Goal: Complete Application Form: Complete application form

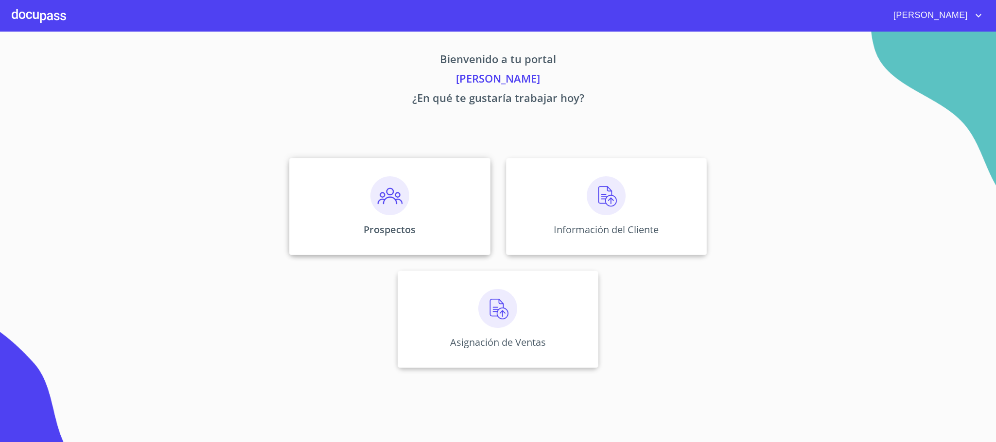
click at [396, 211] on img at bounding box center [389, 195] width 39 height 39
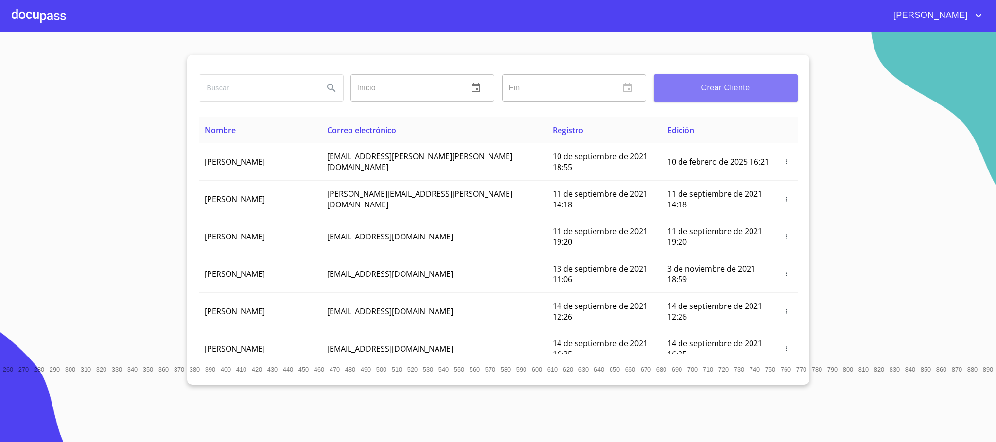
click at [725, 90] on span "Crear Cliente" at bounding box center [726, 88] width 128 height 14
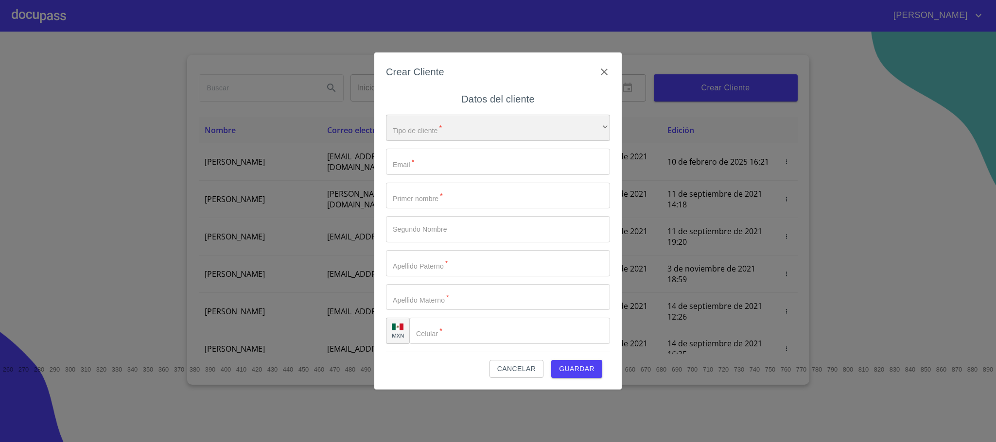
click at [419, 130] on div "​" at bounding box center [498, 128] width 224 height 26
click at [412, 133] on li "Persona Física" at bounding box center [492, 135] width 213 height 18
click at [420, 165] on input "Tipo de cliente   *" at bounding box center [498, 162] width 224 height 26
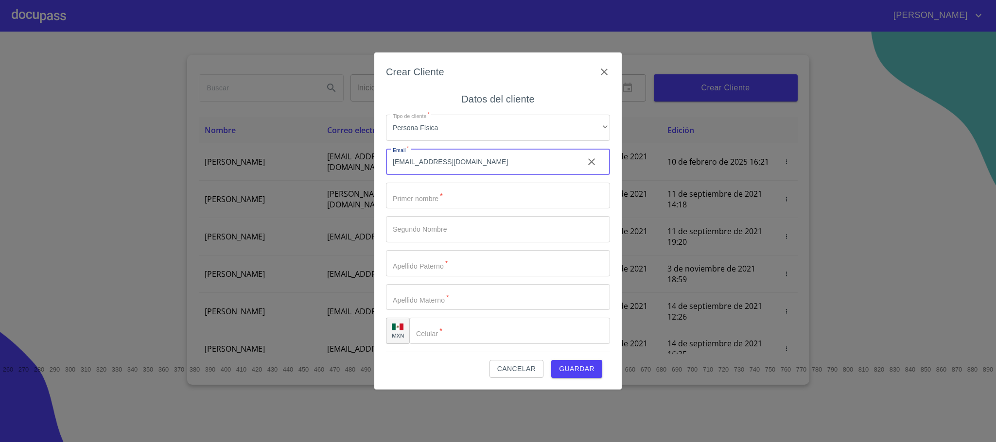
type input "[EMAIL_ADDRESS][DOMAIN_NAME]"
type input "[PERSON_NAME]"
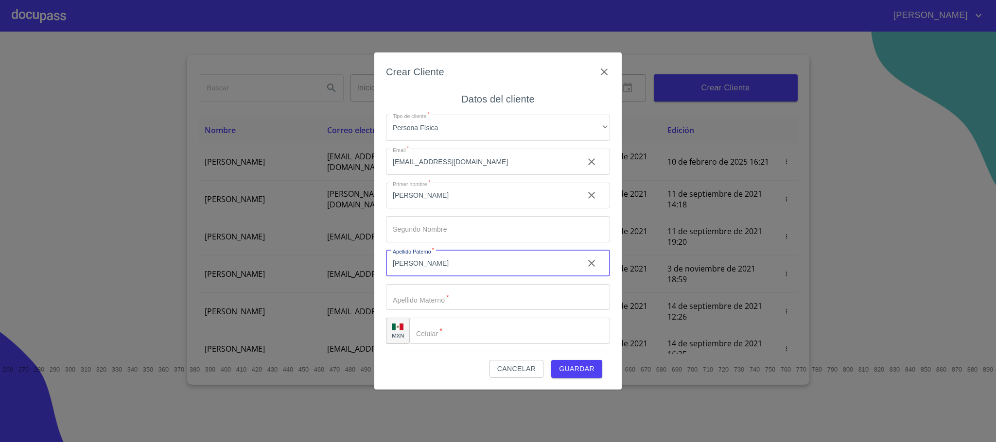
type input "[PERSON_NAME]"
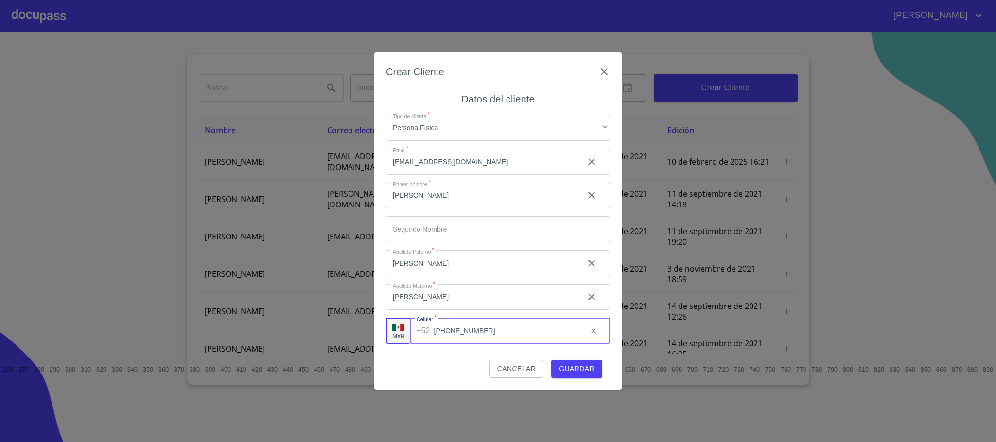
type input "[PHONE_NUMBER]"
click at [575, 366] on span "Guardar" at bounding box center [576, 369] width 35 height 12
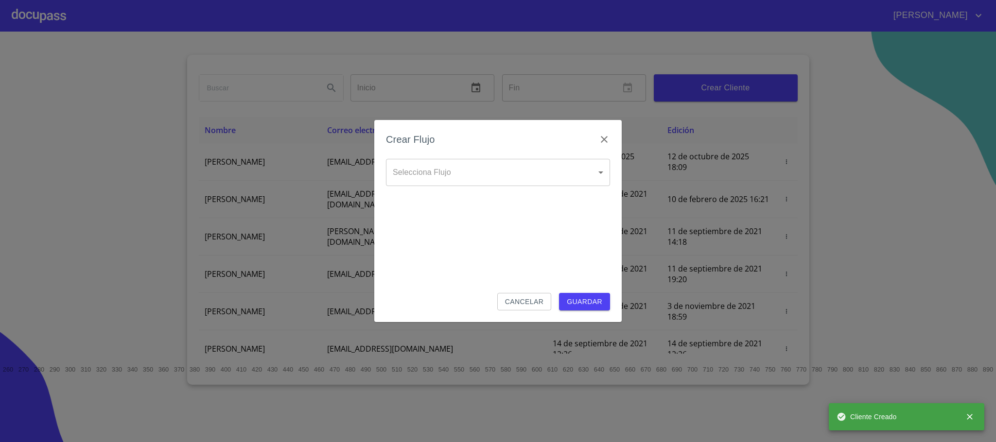
click at [486, 184] on body "[PERSON_NAME] ​ Fin ​ Crear Cliente Nombre Correo electrónico Registro Edición …" at bounding box center [498, 221] width 996 height 442
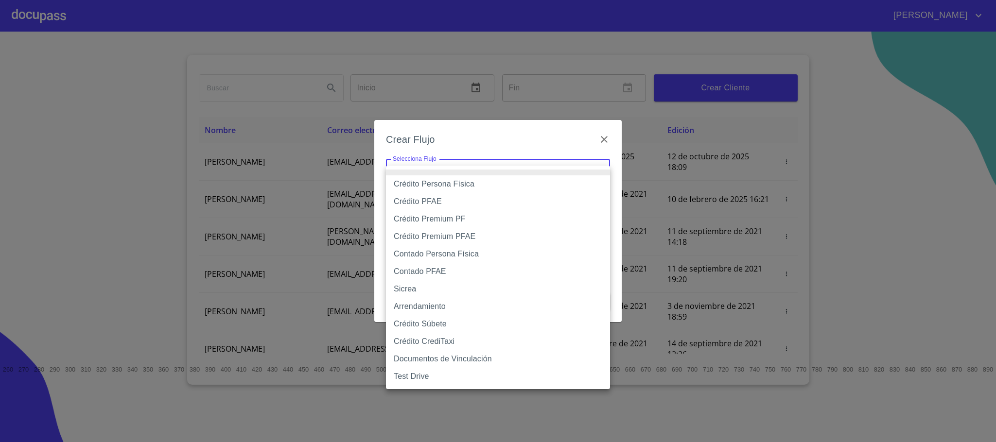
click at [438, 187] on li "Crédito Persona Física" at bounding box center [498, 185] width 224 height 18
type input "6009fb3c7d1714eb8809aa97"
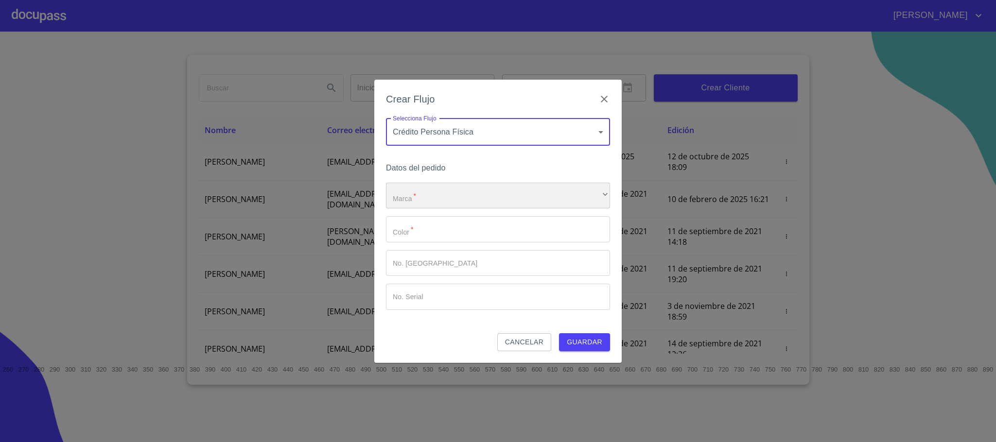
click at [424, 197] on div "​" at bounding box center [498, 196] width 224 height 26
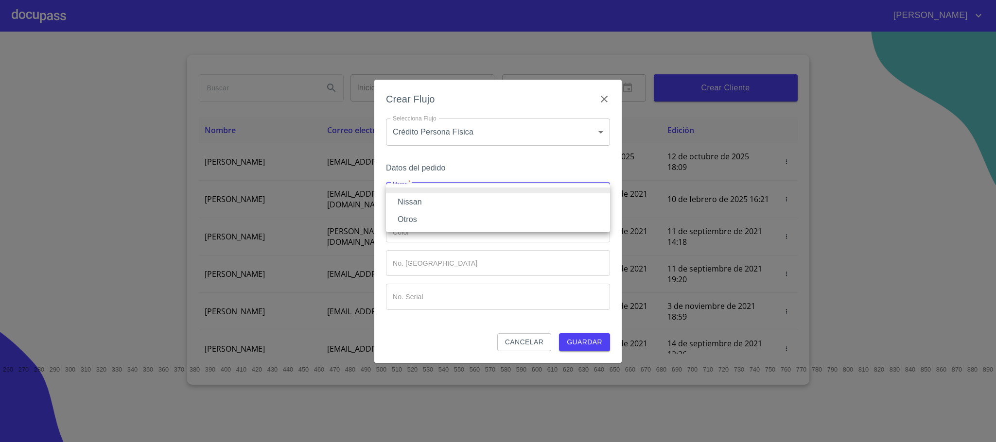
click at [408, 200] on li "Nissan" at bounding box center [498, 202] width 224 height 18
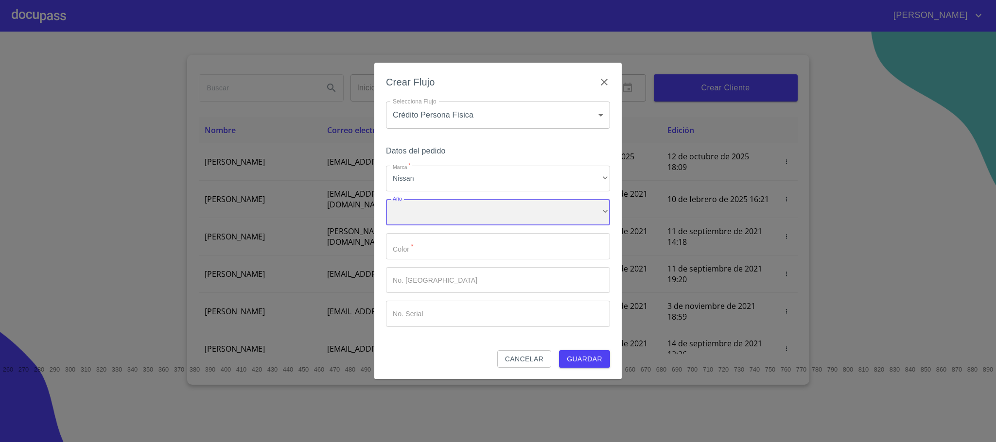
click at [413, 216] on div "​" at bounding box center [498, 212] width 224 height 26
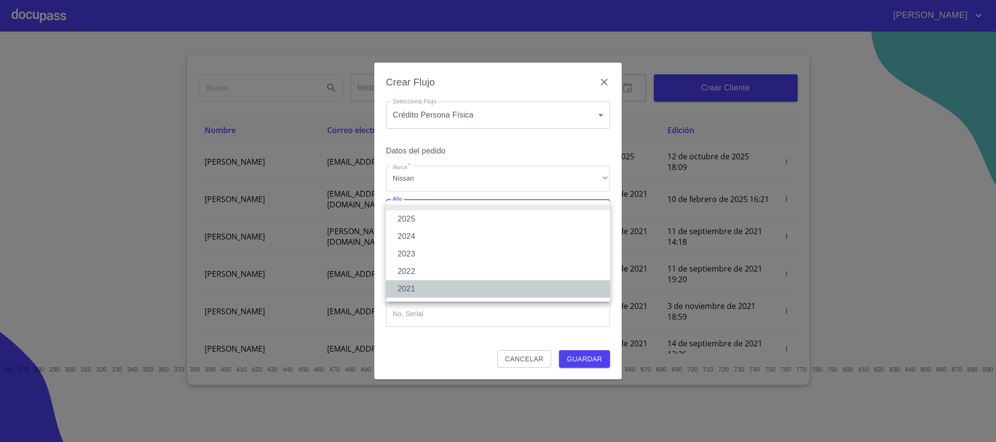
click at [410, 288] on li "2021" at bounding box center [498, 290] width 224 height 18
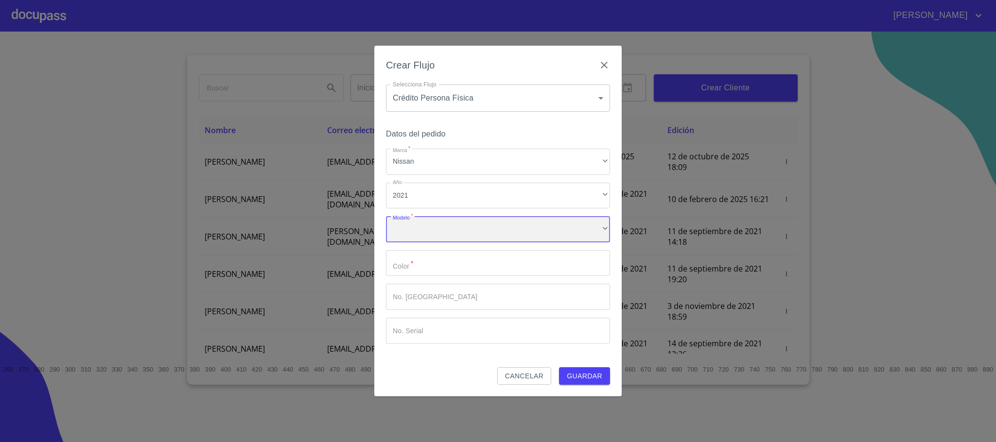
click at [429, 226] on div "​" at bounding box center [498, 229] width 224 height 26
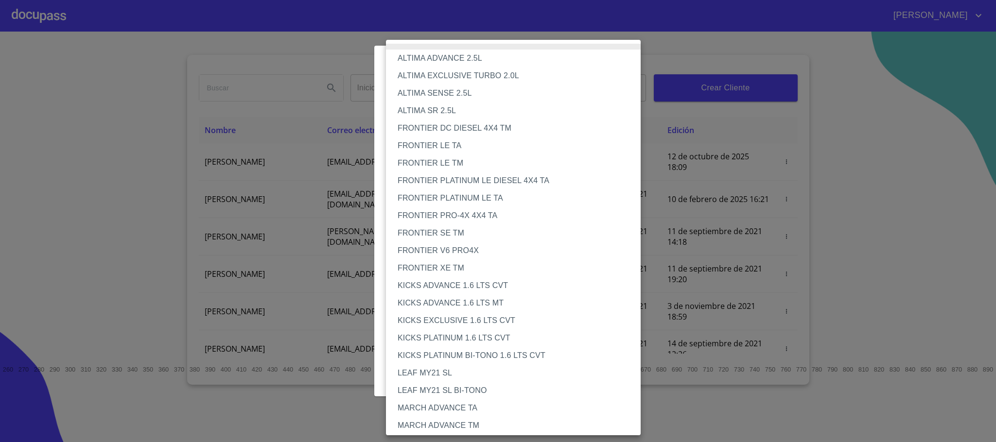
scroll to position [538, 0]
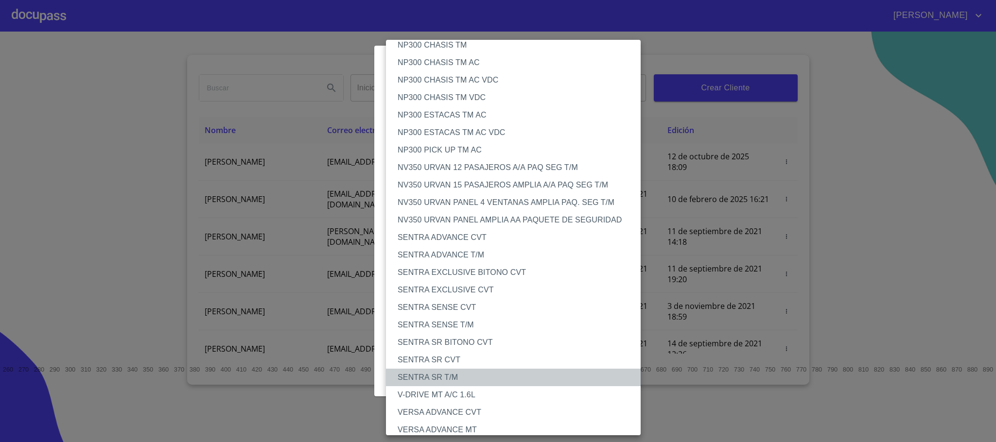
click at [461, 378] on li "SENTRA SR T/M" at bounding box center [518, 378] width 265 height 18
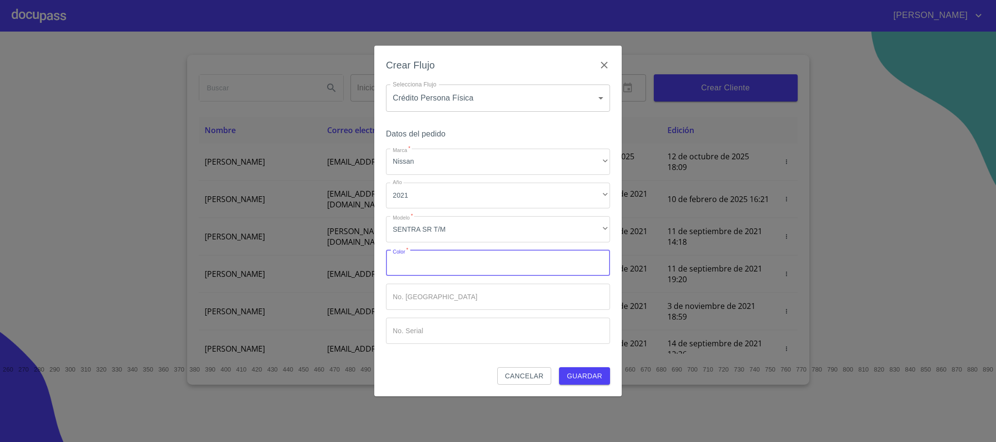
click at [455, 270] on input "Marca   *" at bounding box center [498, 263] width 224 height 26
type input "blanco"
click at [574, 377] on span "Guardar" at bounding box center [584, 376] width 35 height 12
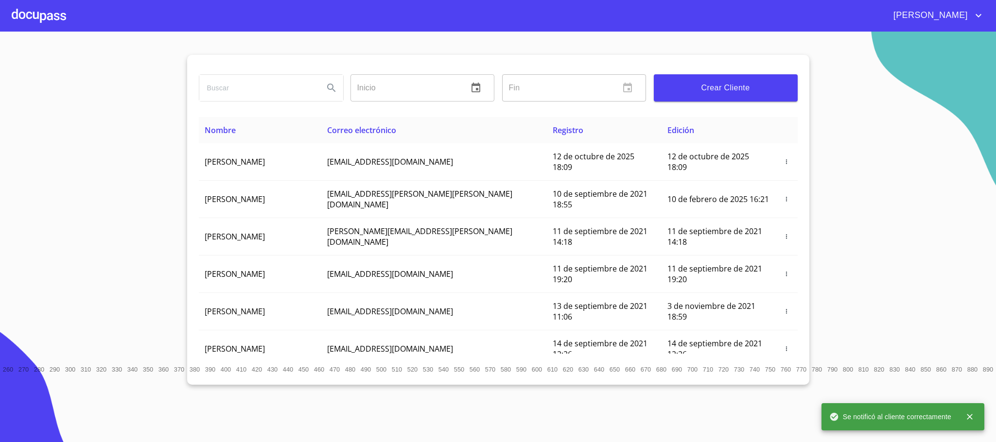
click at [42, 18] on div at bounding box center [39, 15] width 54 height 31
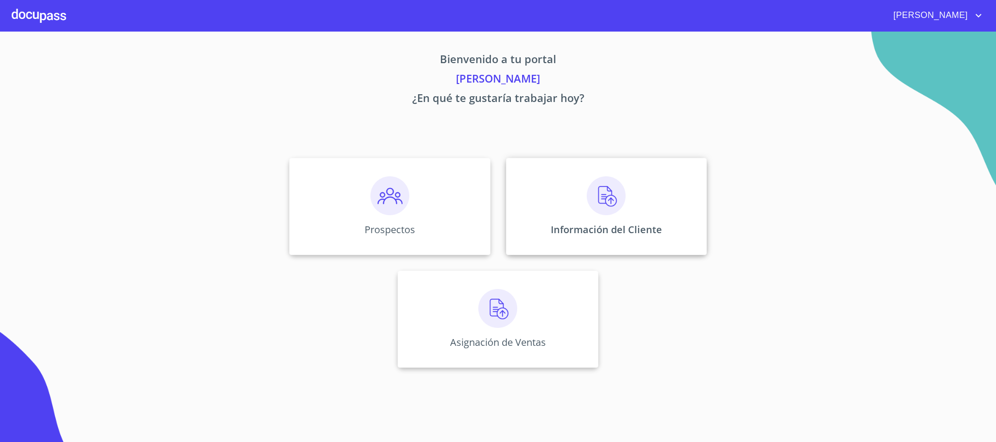
click at [601, 213] on img at bounding box center [606, 195] width 39 height 39
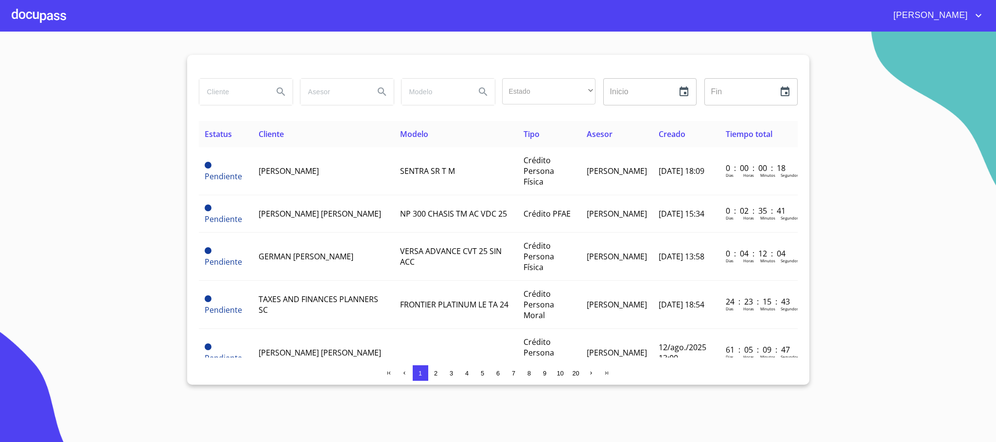
click at [243, 91] on input "search" at bounding box center [232, 92] width 66 height 26
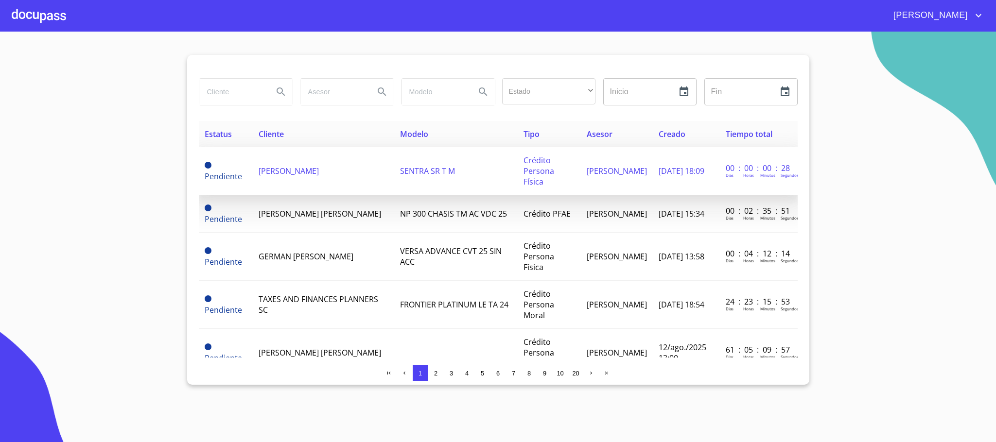
click at [346, 157] on td "[PERSON_NAME]" at bounding box center [323, 171] width 141 height 48
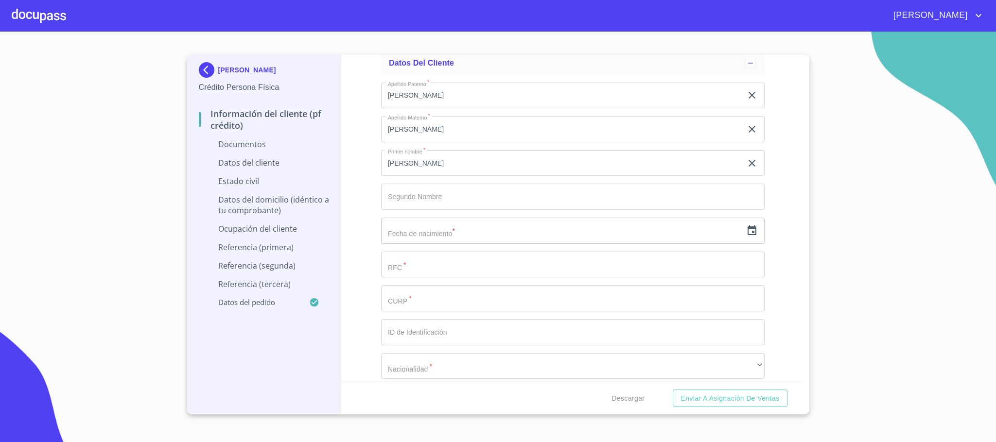
scroll to position [1167, 0]
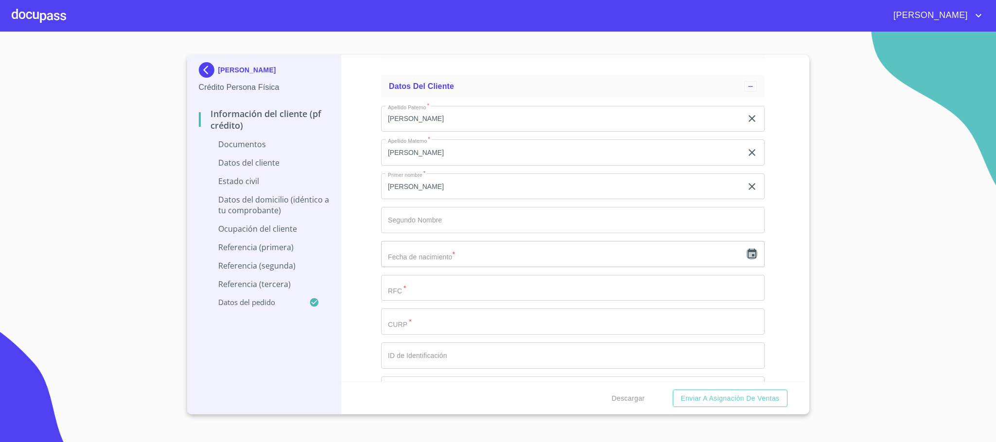
click at [746, 254] on icon "button" at bounding box center [752, 254] width 12 height 12
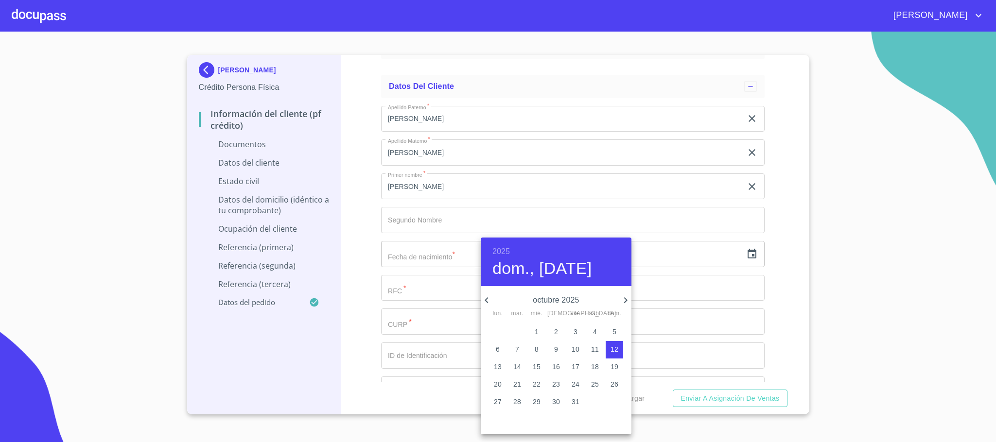
click at [502, 251] on h6 "2025" at bounding box center [501, 252] width 18 height 14
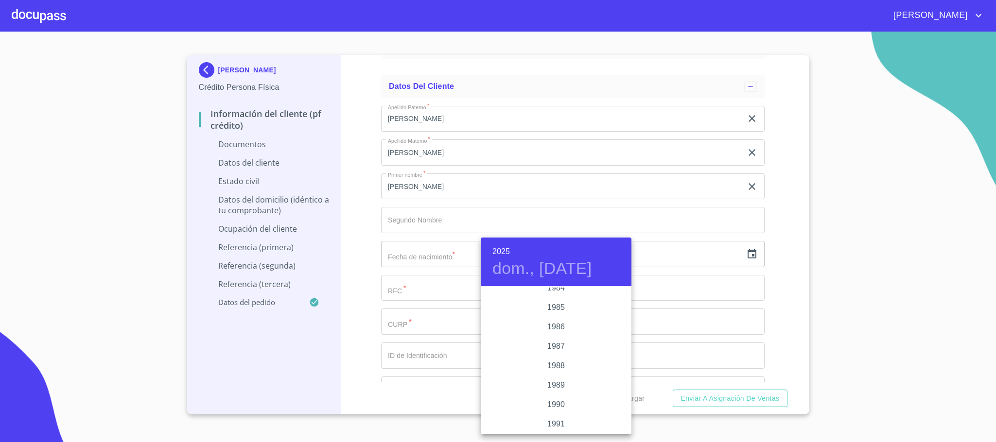
scroll to position [1230, 0]
click at [547, 333] on div "1990" at bounding box center [556, 331] width 151 height 19
type input "12 de oct. de 1990"
click at [479, 296] on div at bounding box center [498, 221] width 996 height 442
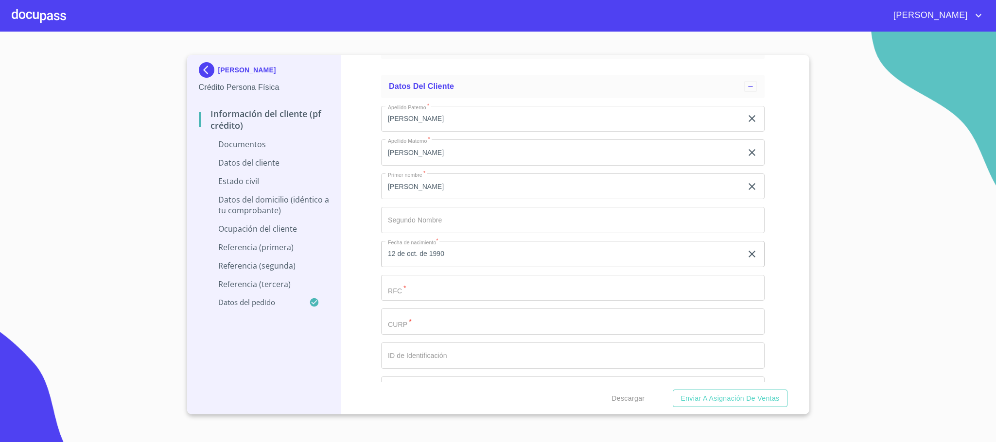
click at [460, 263] on input "12 de oct. de 1990" at bounding box center [563, 254] width 365 height 26
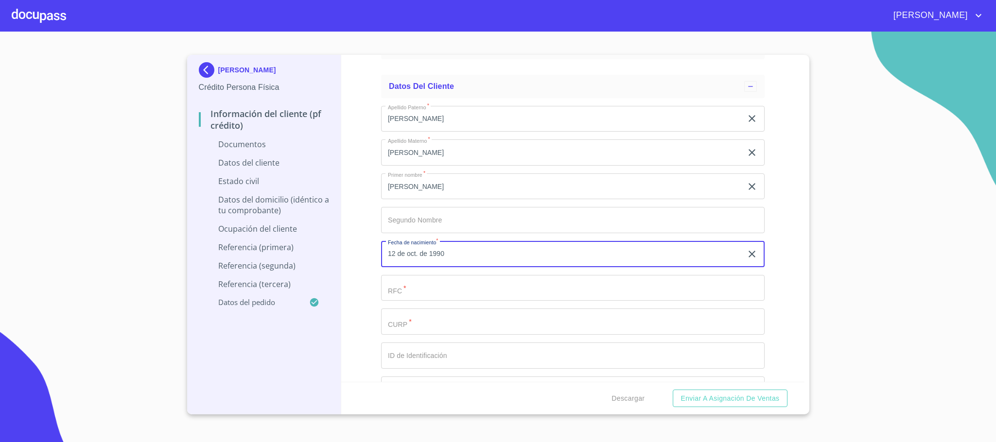
click at [549, 256] on input "12 de oct. de 1990" at bounding box center [563, 254] width 365 height 26
click at [457, 259] on input "12 de oct. de 1990" at bounding box center [563, 254] width 365 height 26
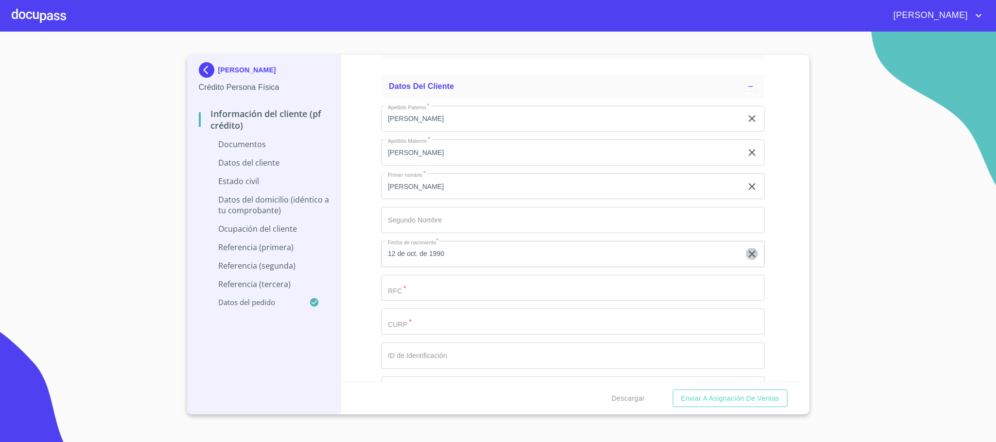
click at [746, 259] on icon "button" at bounding box center [752, 254] width 12 height 12
click at [591, 260] on input "text" at bounding box center [561, 254] width 361 height 26
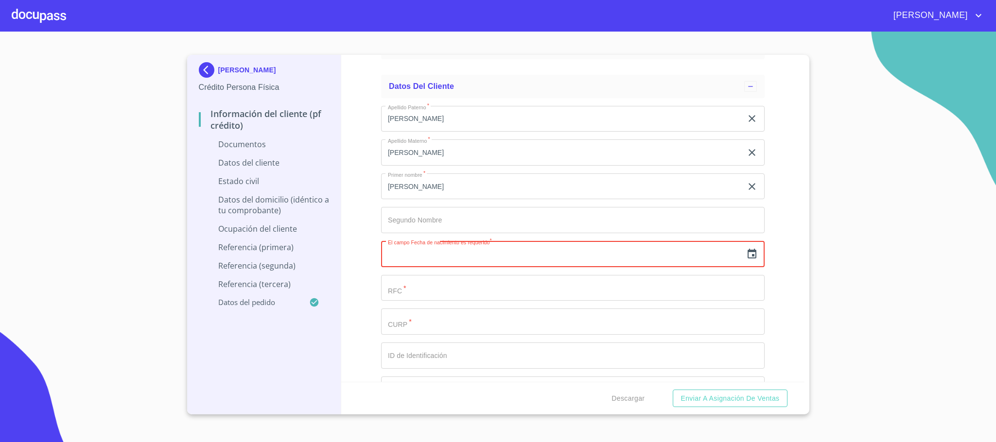
click at [746, 260] on icon "button" at bounding box center [752, 254] width 12 height 12
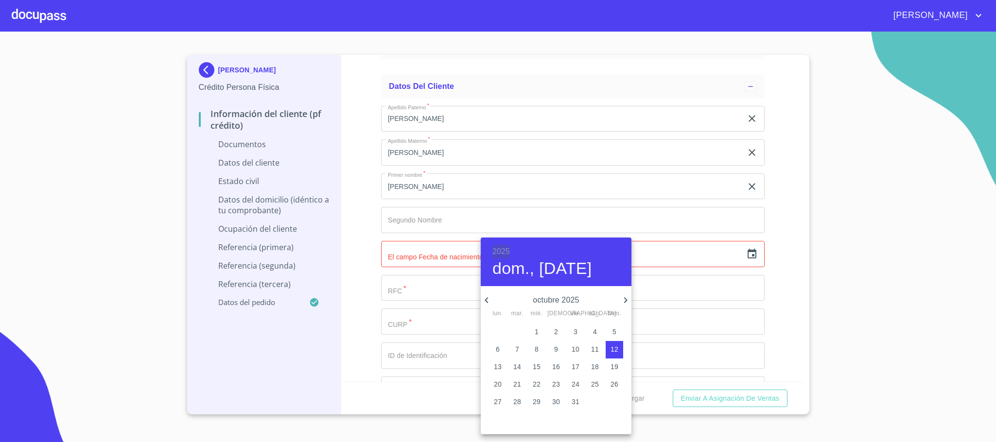
click at [506, 248] on h6 "2025" at bounding box center [501, 252] width 18 height 14
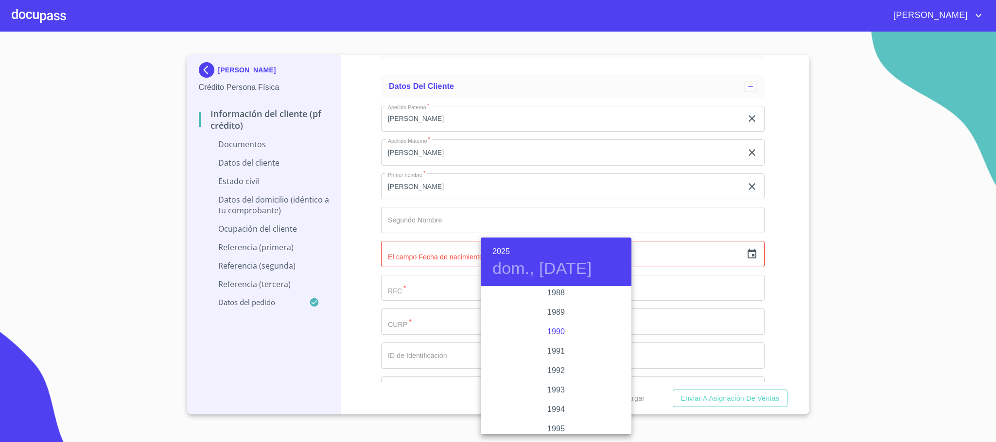
click at [554, 331] on div "1990" at bounding box center [556, 331] width 151 height 19
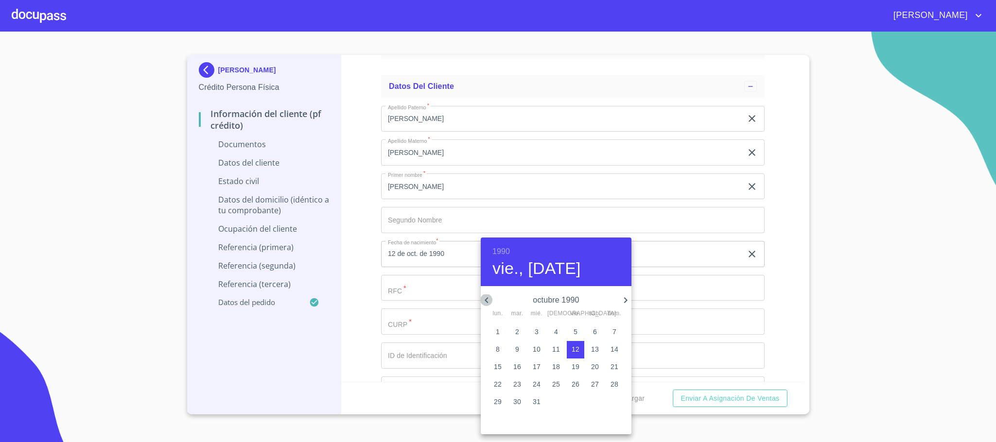
click at [488, 301] on icon "button" at bounding box center [487, 301] width 12 height 12
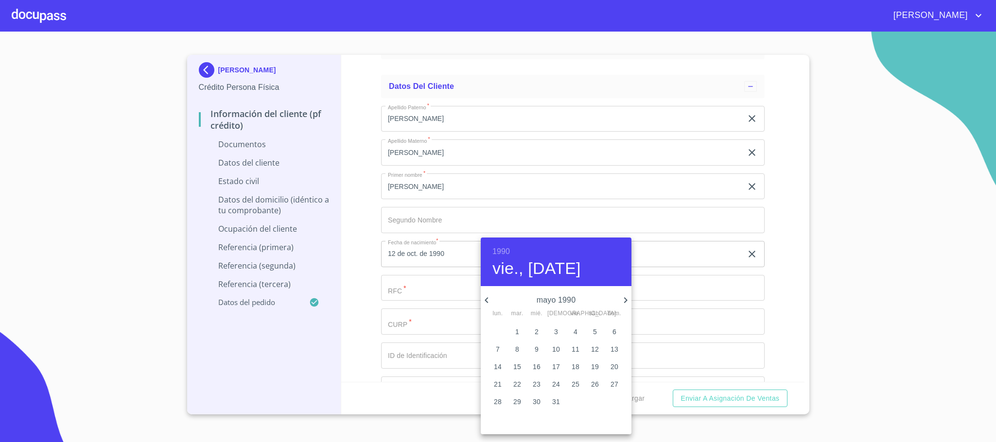
click at [597, 348] on p "12" at bounding box center [595, 350] width 8 height 10
type input "12 de may. de 1990"
click at [413, 292] on div at bounding box center [498, 221] width 996 height 442
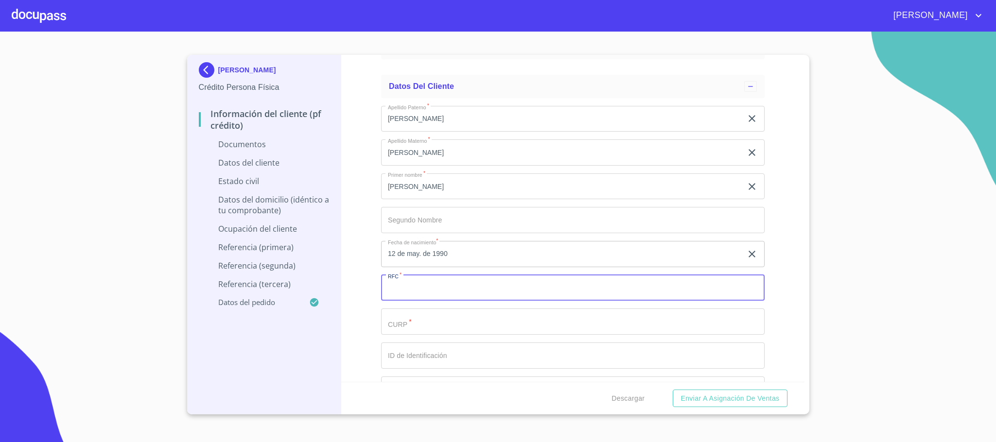
click at [413, 292] on input "Documento de identificación.   *" at bounding box center [573, 288] width 384 height 26
type input "MAGE900512710"
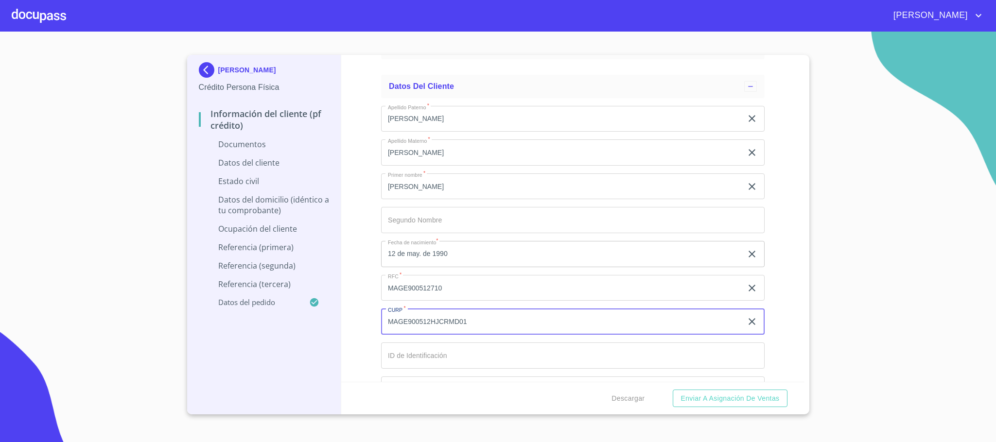
type input "MAGE900512HJCRMD01"
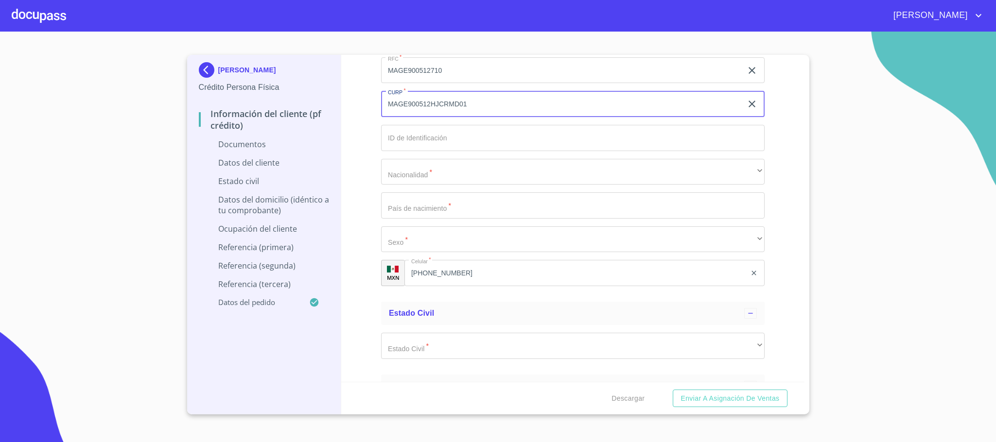
scroll to position [1386, 0]
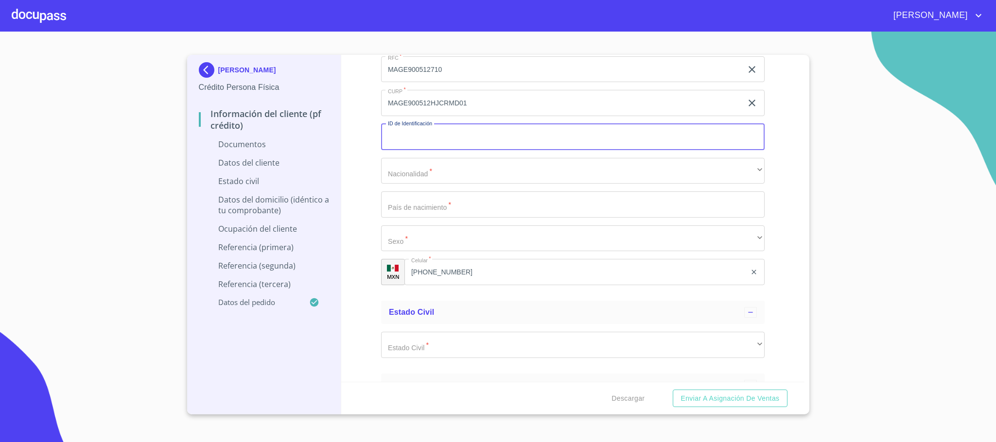
click at [420, 146] on input "Documento de identificación.   *" at bounding box center [573, 137] width 384 height 26
type input "1863675651"
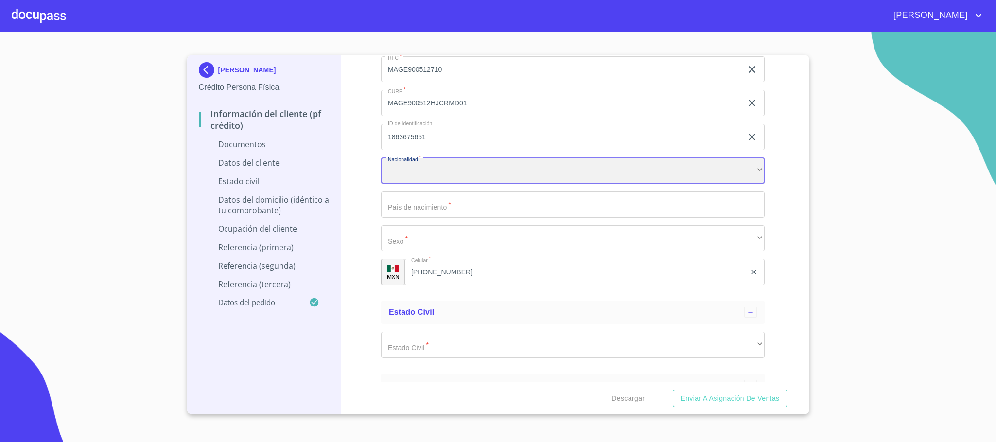
click at [433, 180] on div "​" at bounding box center [573, 171] width 384 height 26
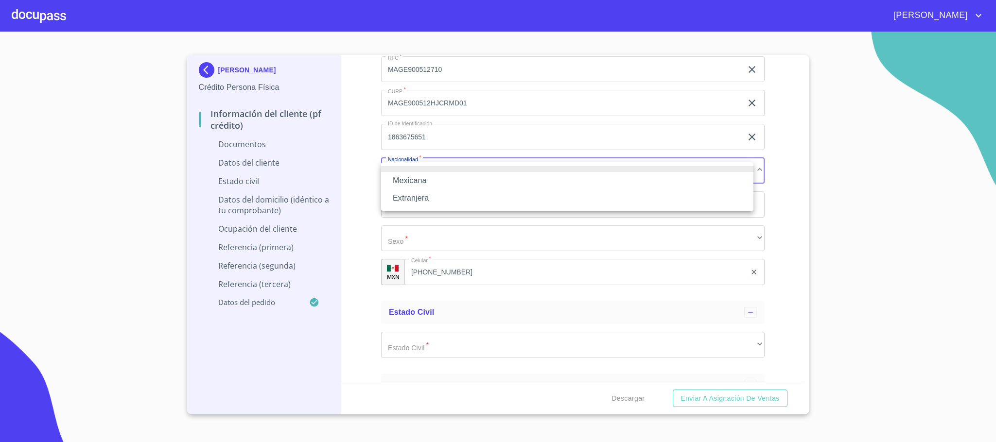
click at [412, 175] on li "Mexicana" at bounding box center [567, 181] width 372 height 18
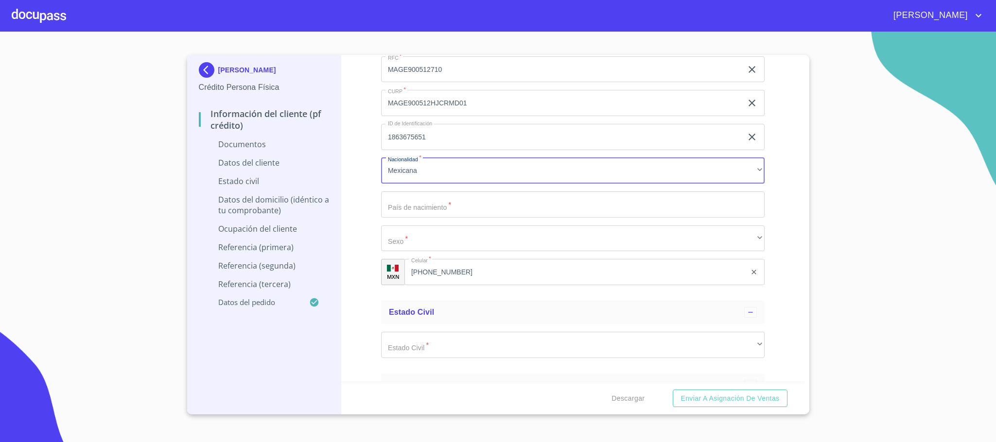
click at [422, 200] on input "Documento de identificación.   *" at bounding box center [573, 205] width 384 height 26
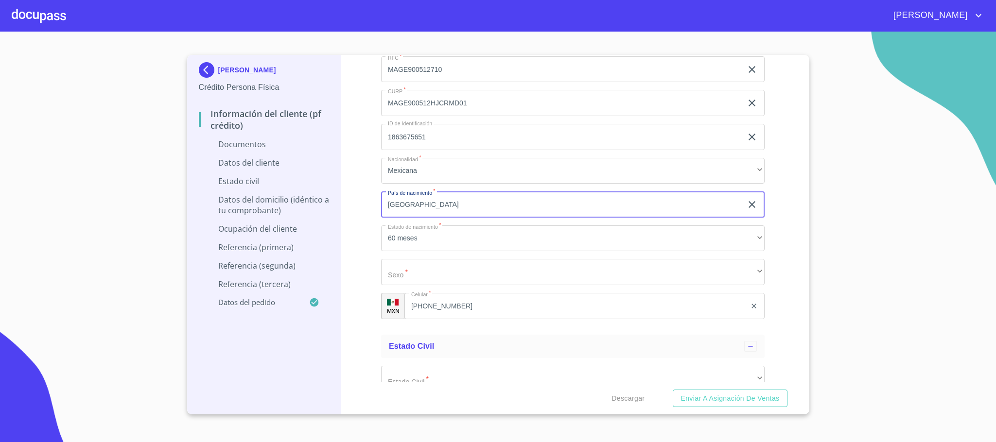
type input "[GEOGRAPHIC_DATA]"
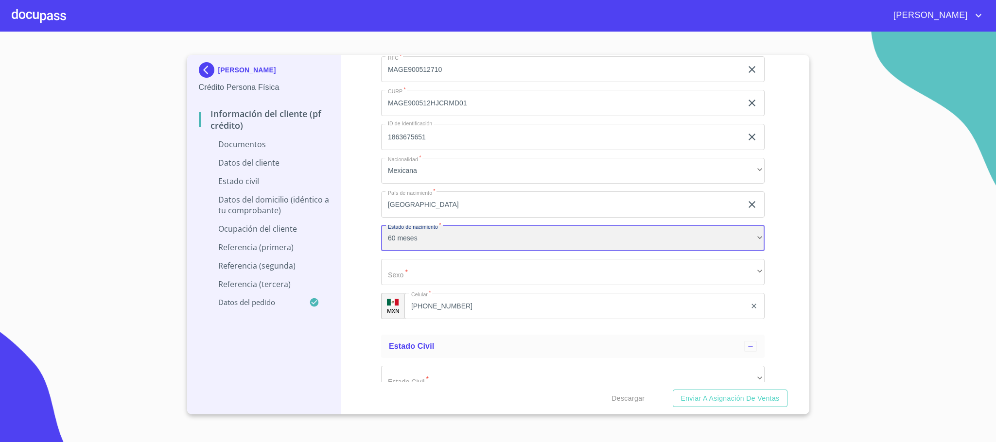
click at [419, 243] on div "60 meses" at bounding box center [573, 239] width 384 height 26
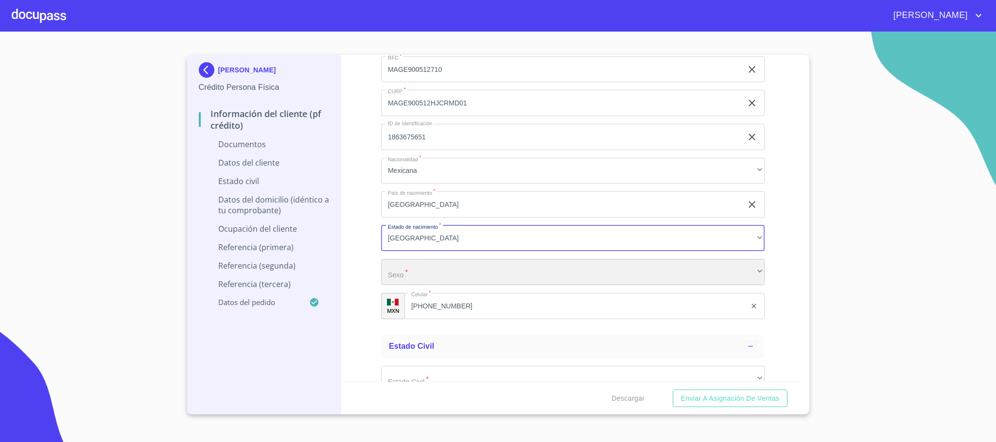
click at [410, 280] on div "​" at bounding box center [573, 272] width 384 height 26
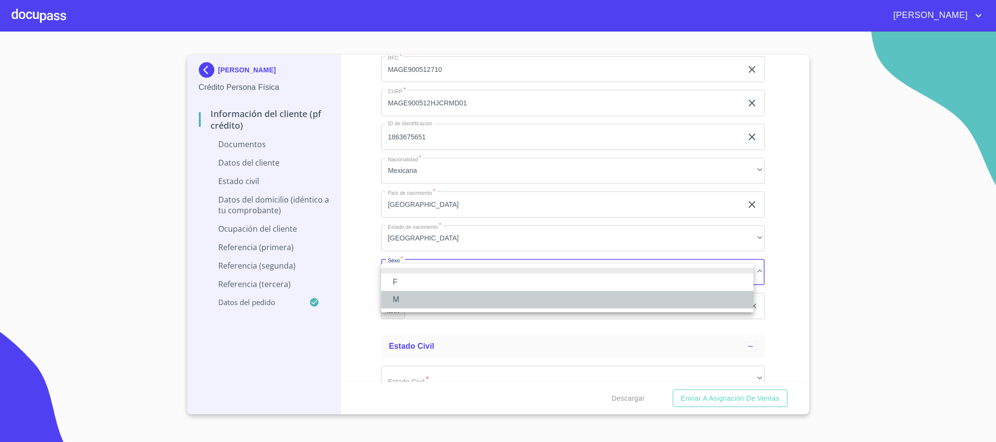
click at [410, 295] on li "M" at bounding box center [567, 300] width 372 height 18
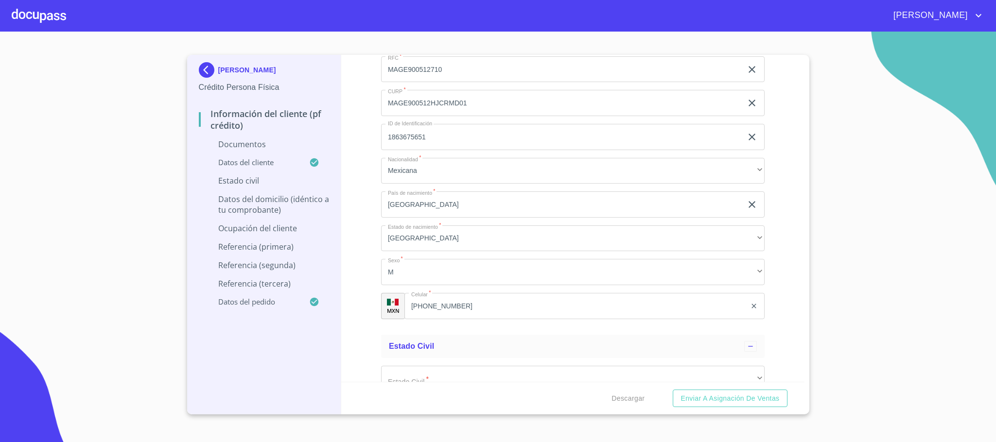
click at [362, 299] on div "Información del cliente (PF crédito) Documentos Documento de identificación.   …" at bounding box center [572, 218] width 463 height 327
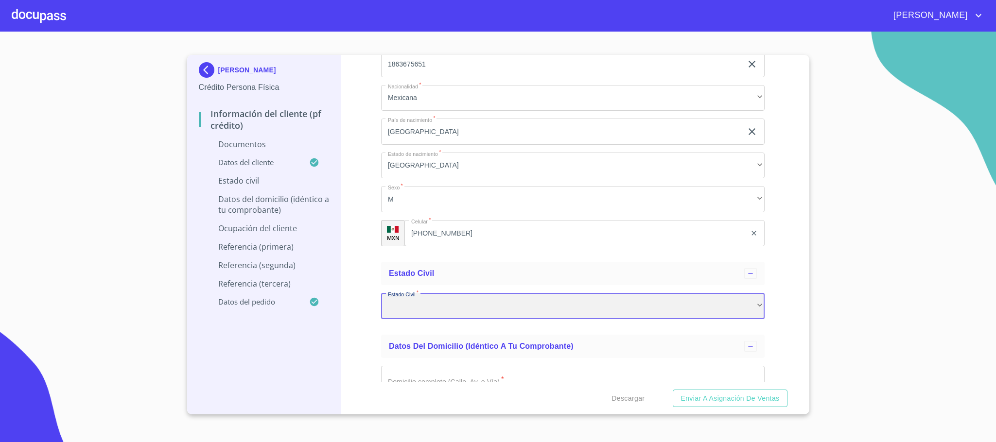
click at [404, 297] on div "​" at bounding box center [573, 306] width 384 height 26
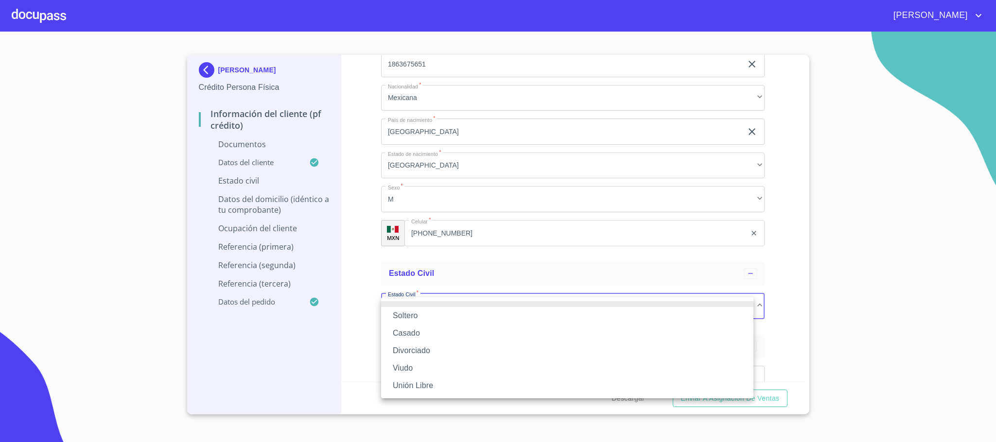
click at [431, 381] on li "Unión Libre" at bounding box center [567, 386] width 372 height 18
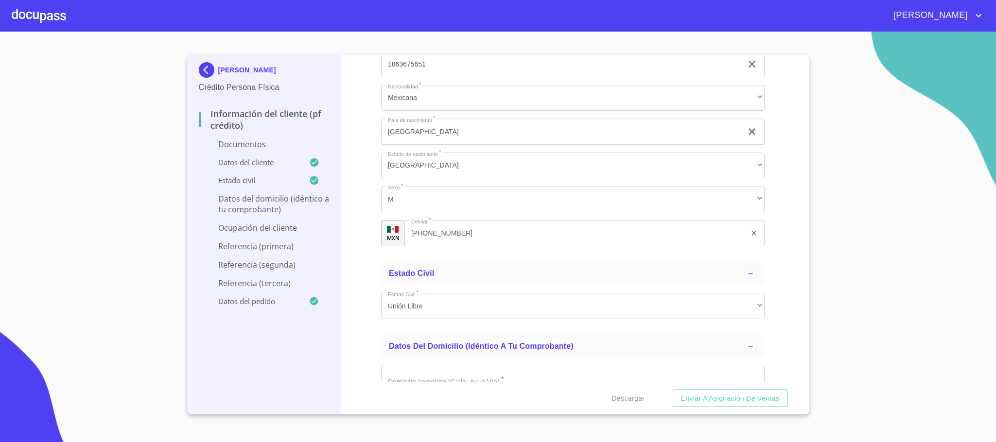
drag, startPoint x: 355, startPoint y: 304, endPoint x: 362, endPoint y: 302, distance: 7.1
click at [357, 303] on div "Información del cliente (PF crédito) Documentos Documento de identificación.   …" at bounding box center [572, 218] width 463 height 327
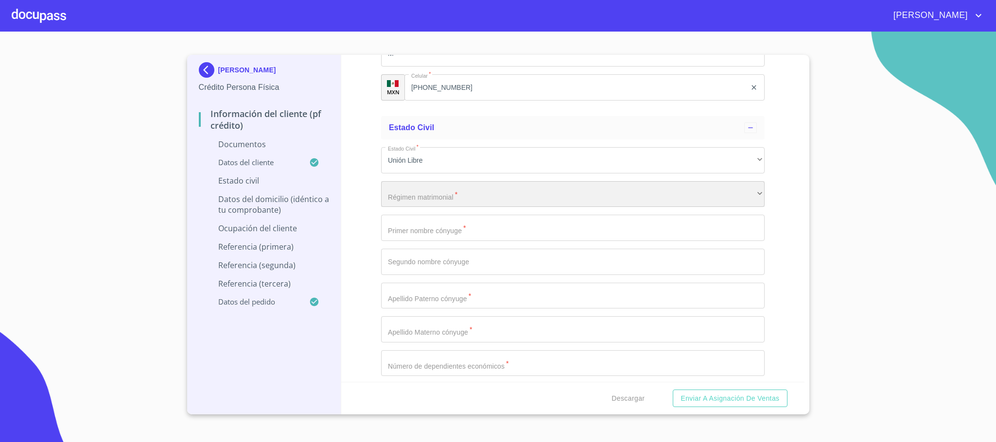
click at [410, 198] on div "​" at bounding box center [573, 194] width 384 height 26
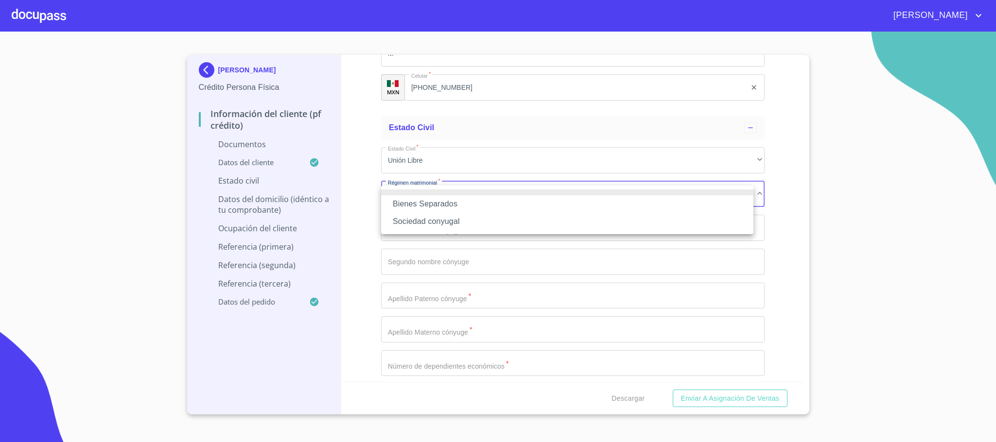
click at [422, 199] on li "Bienes Separados" at bounding box center [567, 204] width 372 height 18
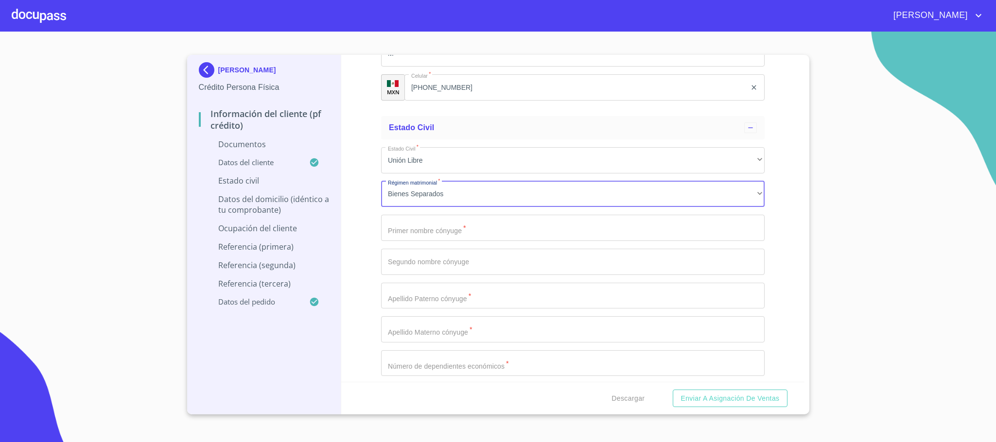
click at [419, 238] on input "Documento de identificación.   *" at bounding box center [573, 228] width 384 height 26
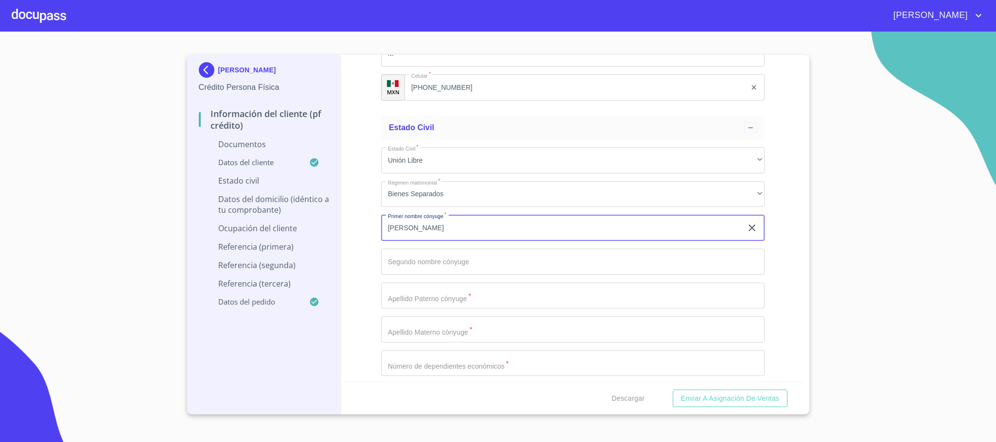
type input "[PERSON_NAME]"
type input "carolina"
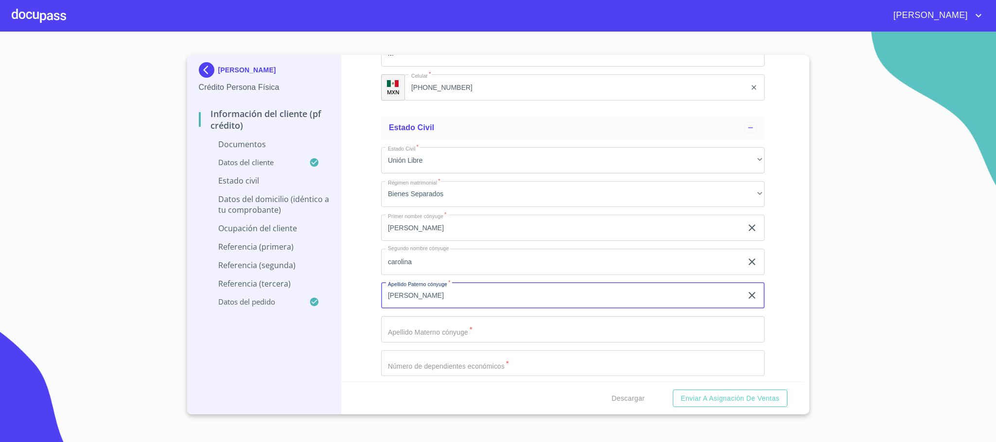
type input "[PERSON_NAME]"
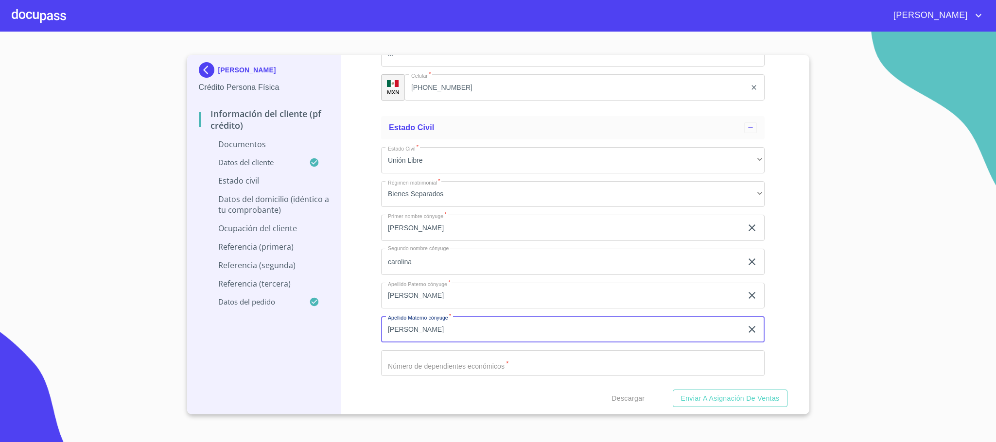
type input "[PERSON_NAME]"
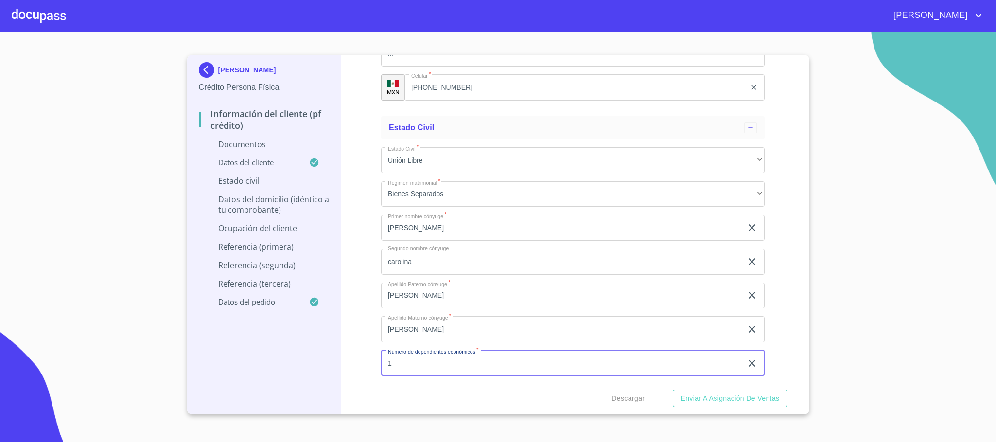
type input "1"
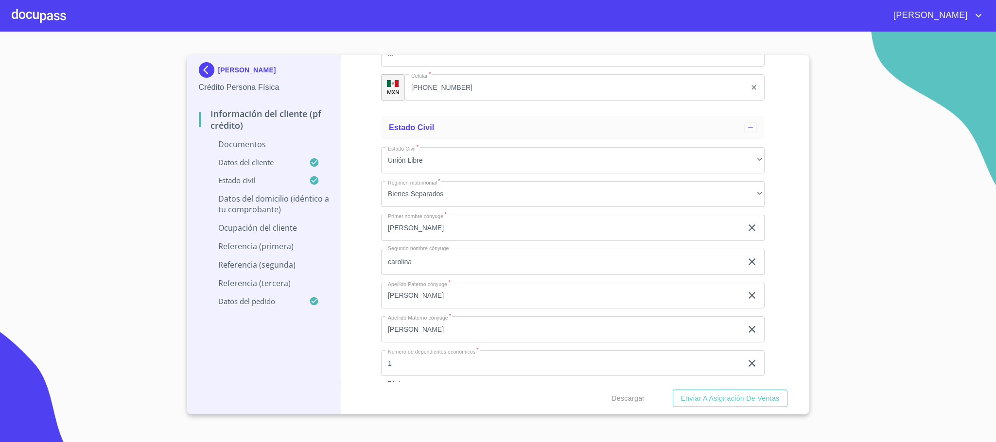
scroll to position [1786, 0]
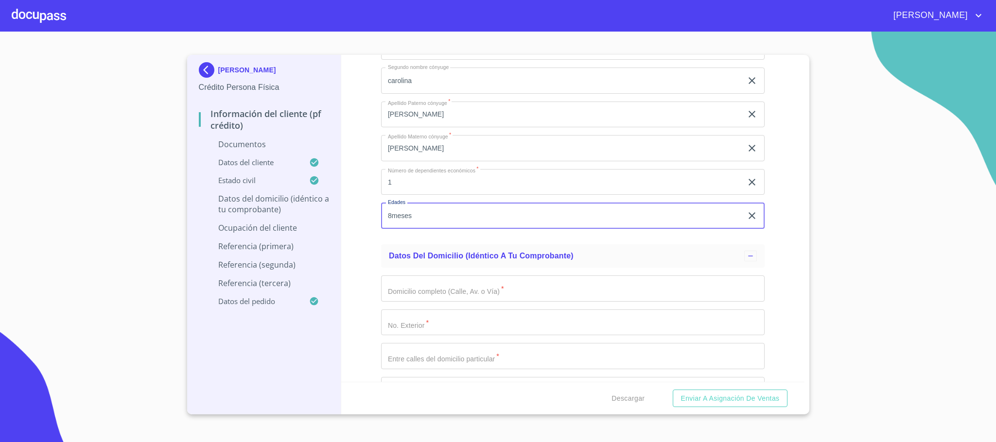
type input "8meses"
click at [421, 293] on input "Documento de identificación.   *" at bounding box center [573, 289] width 384 height 26
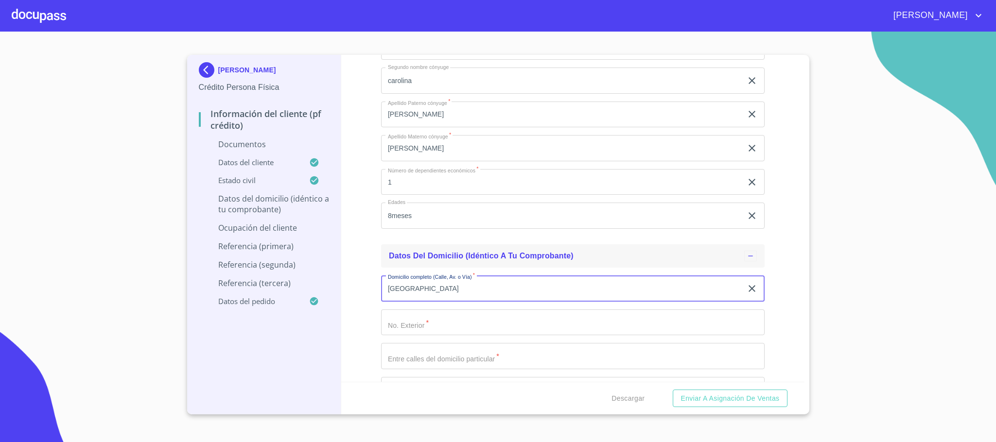
type input "[GEOGRAPHIC_DATA]"
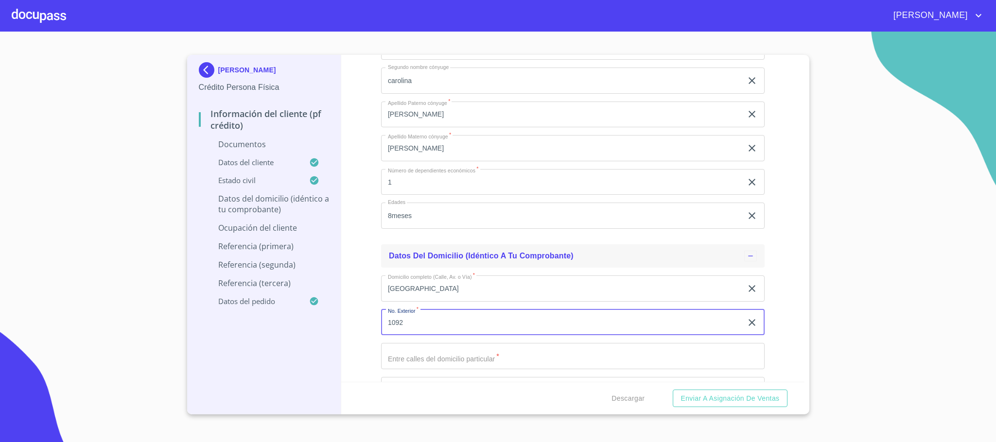
type input "1092"
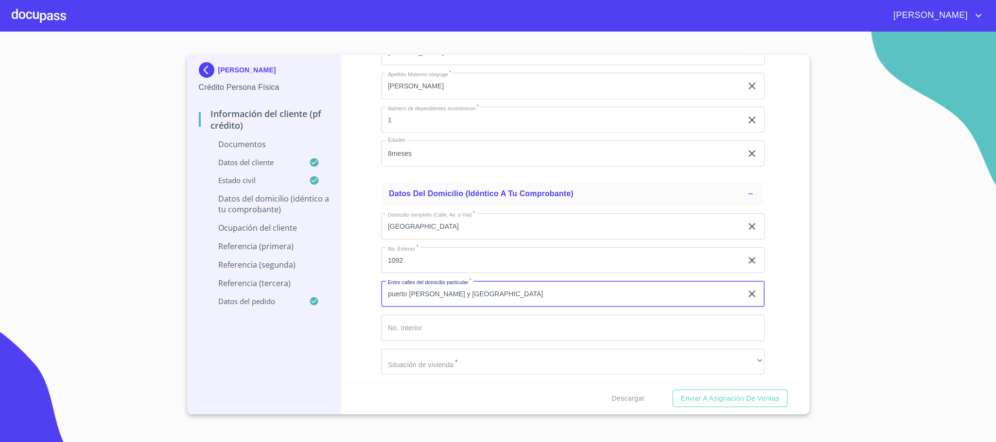
scroll to position [1932, 0]
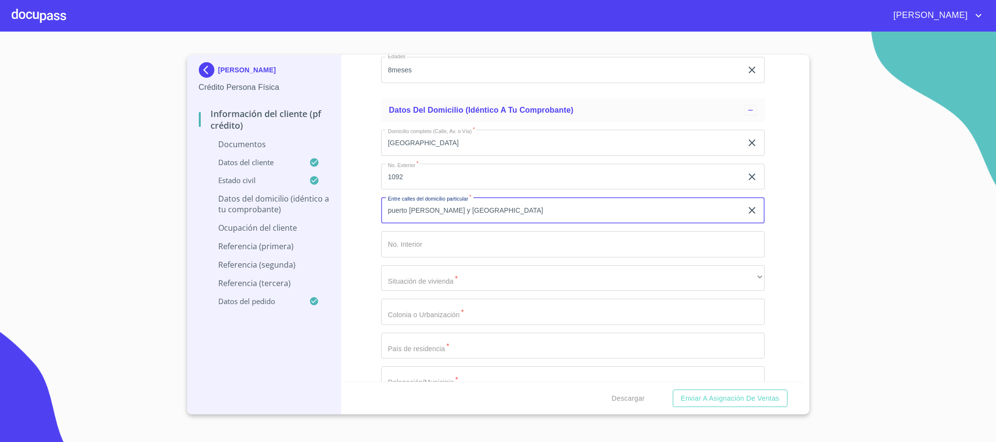
type input "puerto [PERSON_NAME] y [GEOGRAPHIC_DATA]"
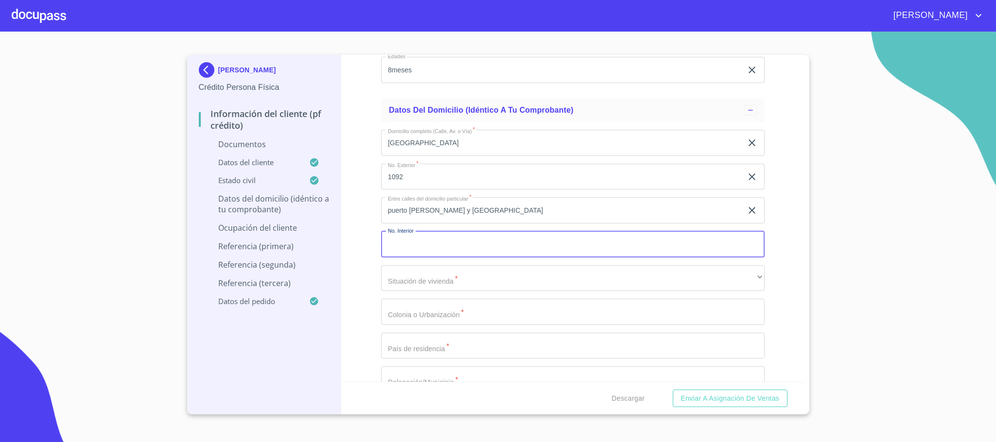
click at [433, 246] on input "Documento de identificación.   *" at bounding box center [573, 244] width 384 height 26
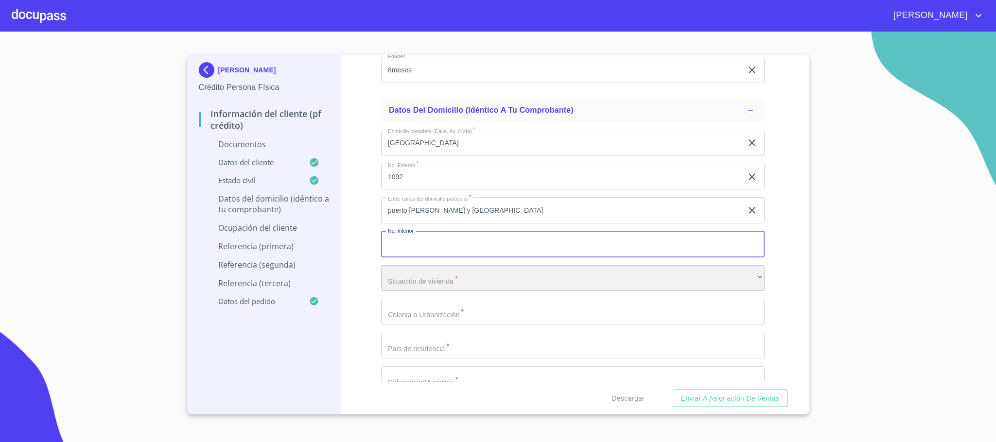
click at [423, 283] on div "​" at bounding box center [573, 278] width 384 height 26
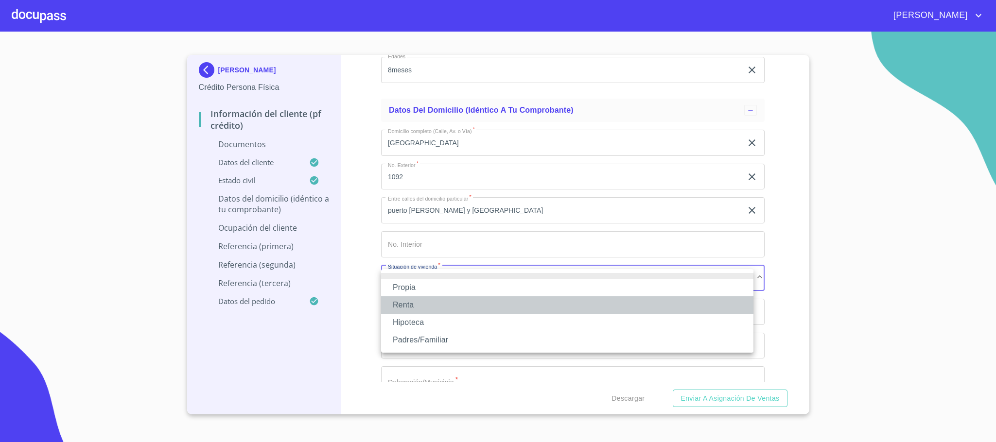
click at [411, 300] on li "Renta" at bounding box center [567, 306] width 372 height 18
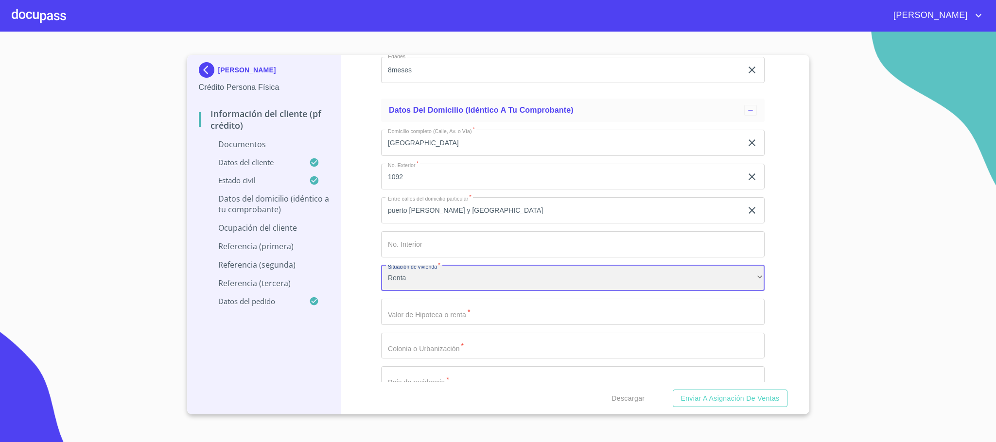
scroll to position [2004, 0]
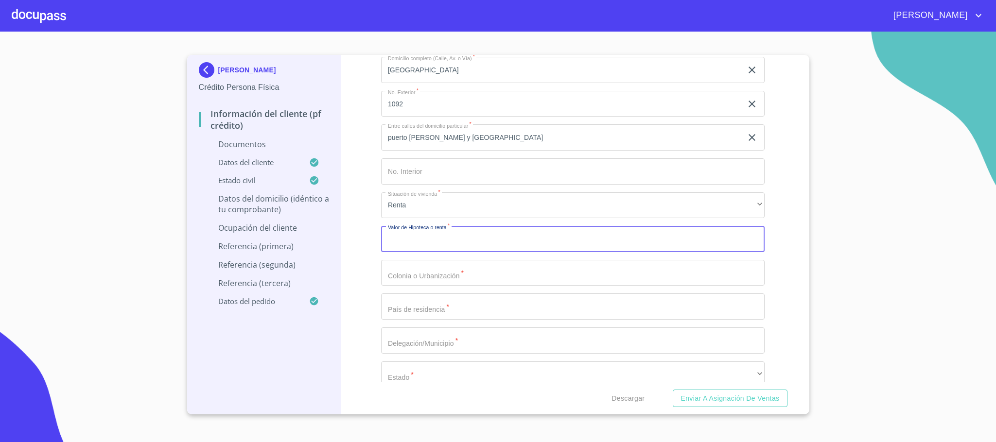
click at [420, 248] on input "Documento de identificación.   *" at bounding box center [573, 239] width 384 height 26
type input "$7,000"
click at [422, 290] on div "Domicilio completo (Calle, Av. o Vía)   * [GEOGRAPHIC_DATA] ​ No. Exterior   *…" at bounding box center [573, 256] width 384 height 414
click at [418, 281] on input "Documento de identificación.   *" at bounding box center [573, 273] width 384 height 26
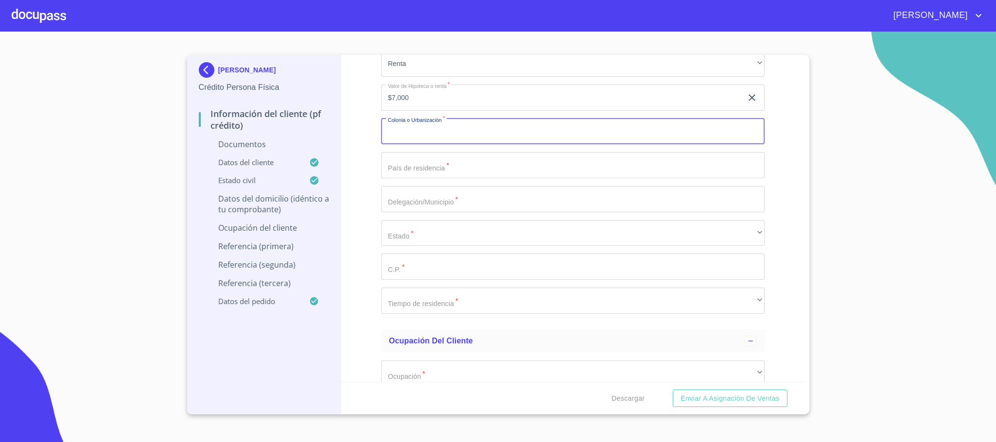
scroll to position [2150, 0]
type input "miramar"
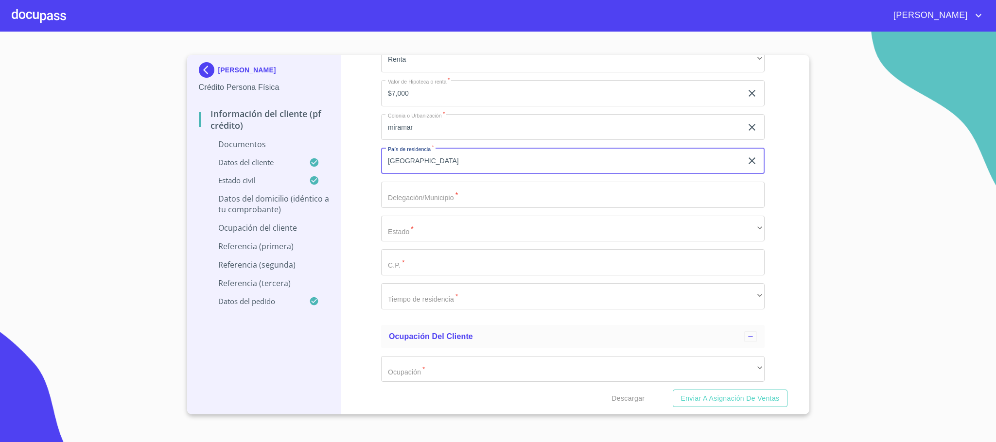
type input "[GEOGRAPHIC_DATA]"
click at [420, 193] on input "Documento de identificación.   *" at bounding box center [573, 195] width 384 height 26
type input "zapopan"
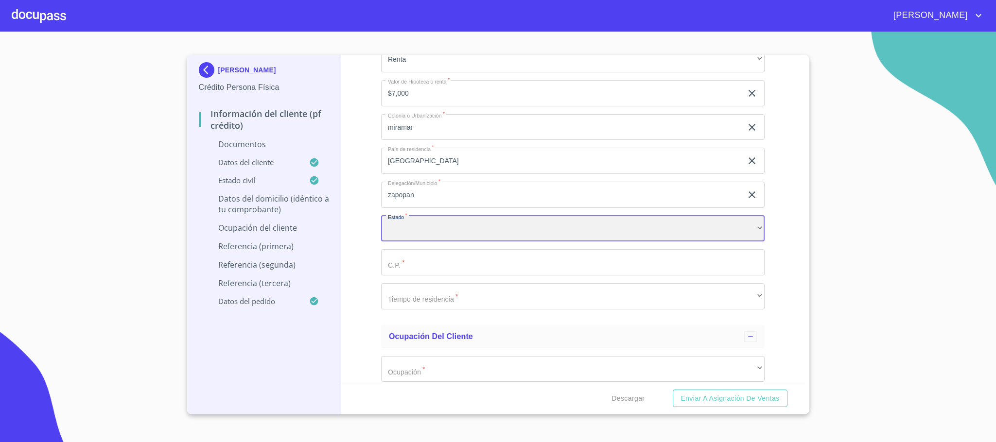
click at [421, 238] on div "​" at bounding box center [573, 229] width 384 height 26
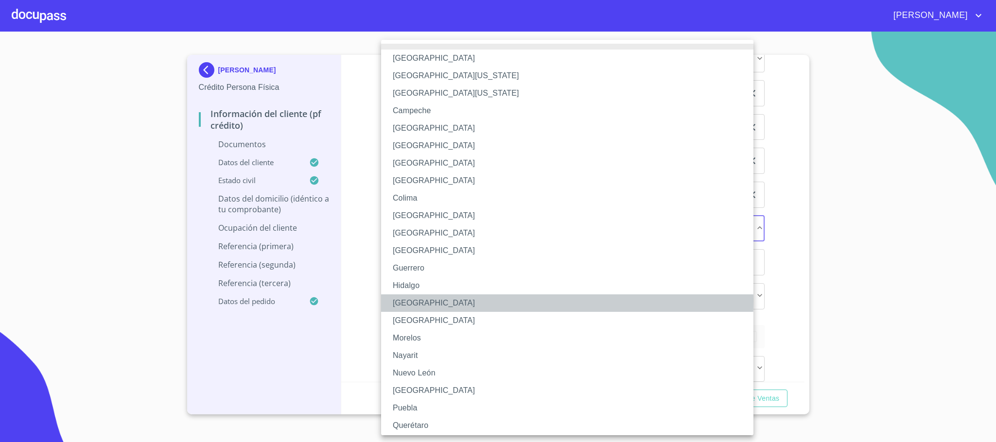
click at [414, 301] on li "[GEOGRAPHIC_DATA]" at bounding box center [572, 304] width 383 height 18
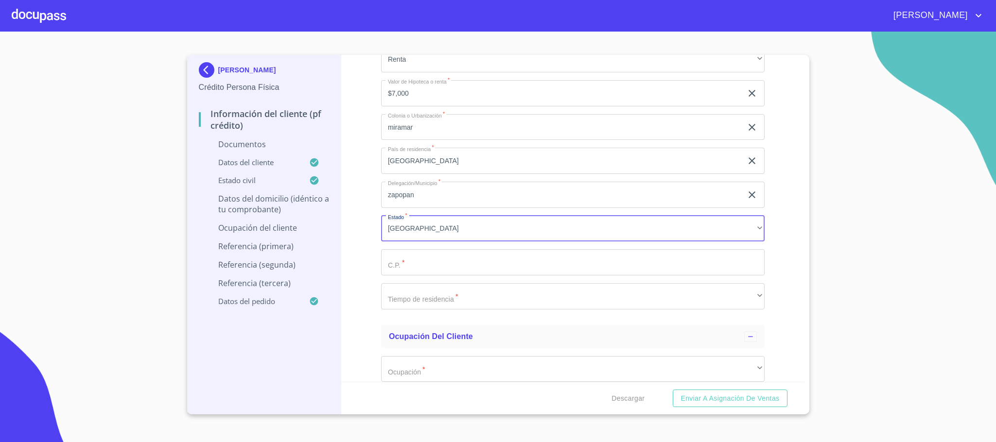
click at [416, 259] on input "Documento de identificación.   *" at bounding box center [573, 262] width 384 height 26
type input "45060"
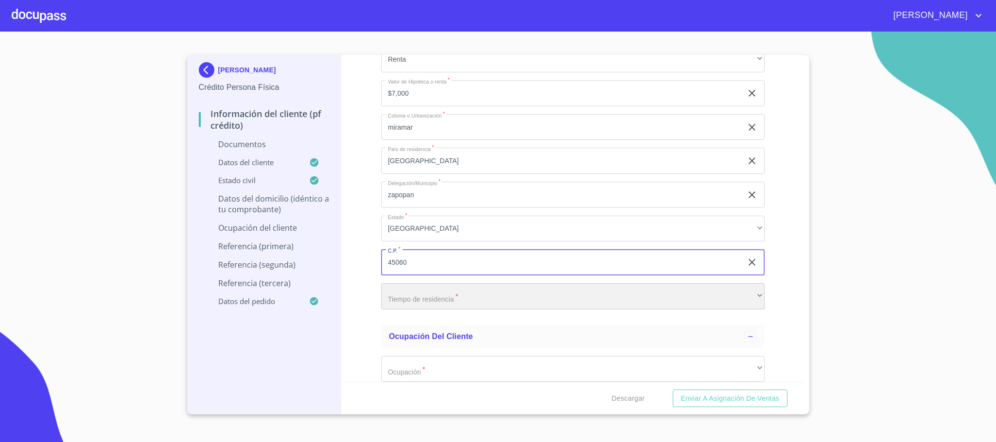
click at [442, 310] on div "​" at bounding box center [573, 296] width 384 height 26
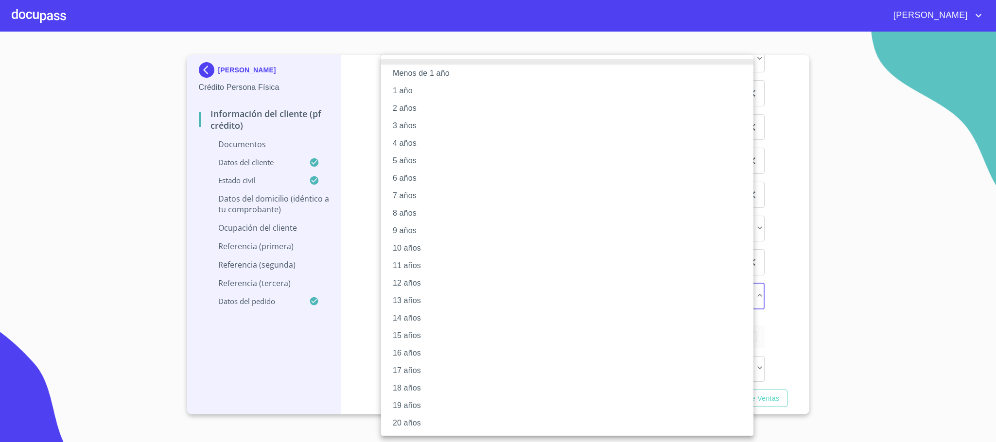
click at [416, 123] on li "3 años" at bounding box center [567, 126] width 372 height 18
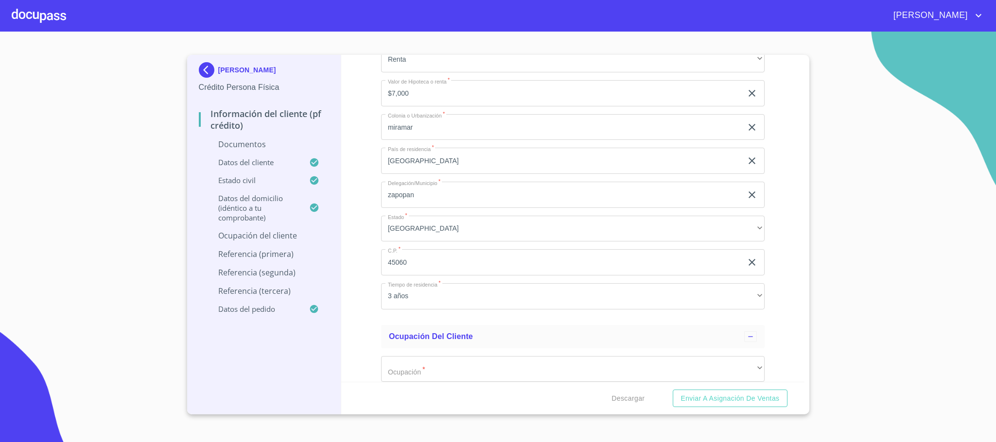
click at [365, 183] on div "Información del cliente (PF crédito) Documentos Documento de identificación.   …" at bounding box center [572, 218] width 463 height 327
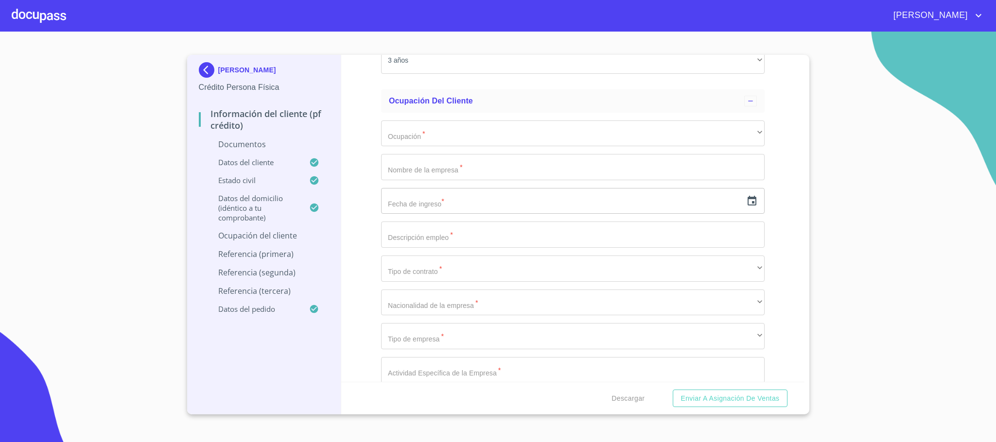
scroll to position [2296, 0]
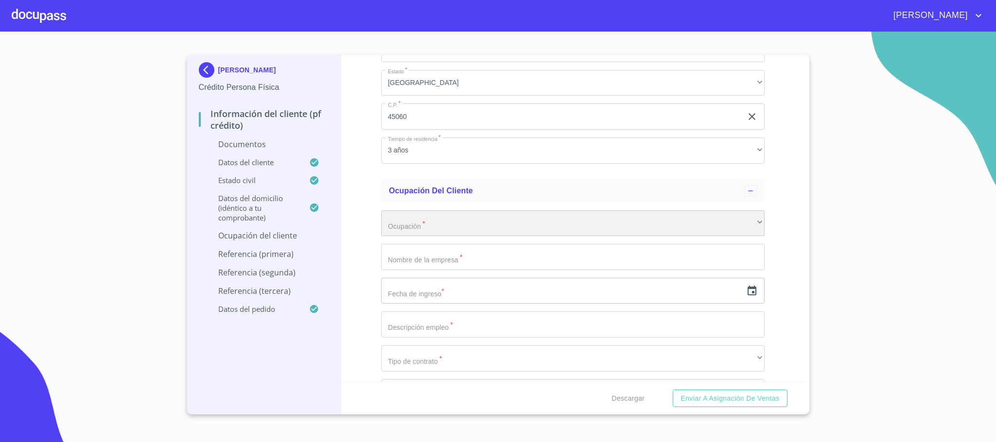
click at [426, 215] on div "​" at bounding box center [573, 224] width 384 height 26
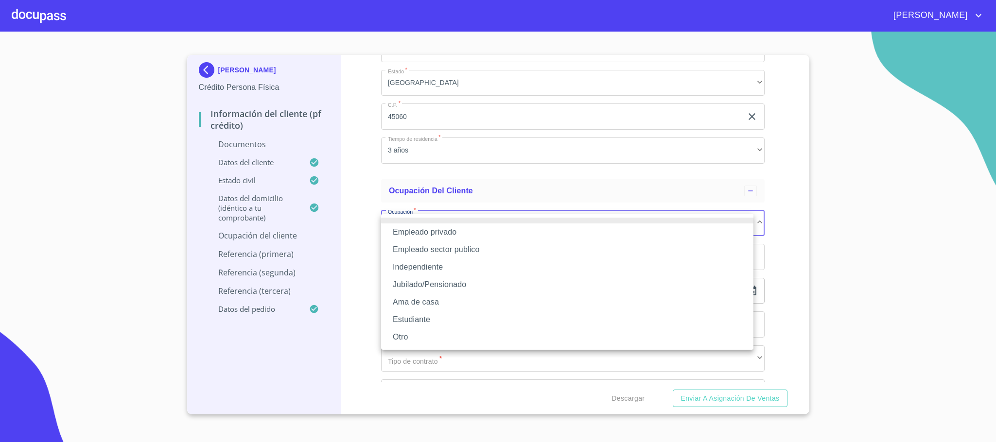
click at [423, 232] on li "Empleado privado" at bounding box center [567, 233] width 372 height 18
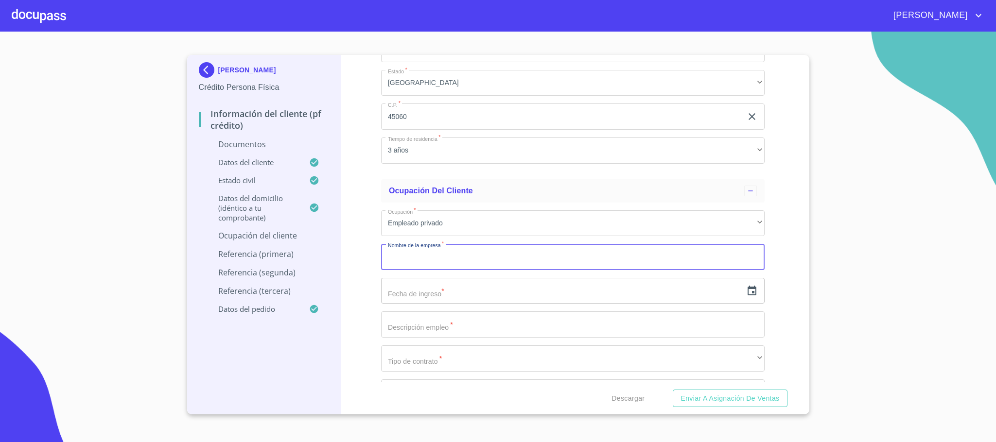
click at [410, 257] on input "Documento de identificación.   *" at bounding box center [573, 257] width 384 height 26
type input "coca cola"
click at [748, 294] on icon "button" at bounding box center [752, 291] width 9 height 10
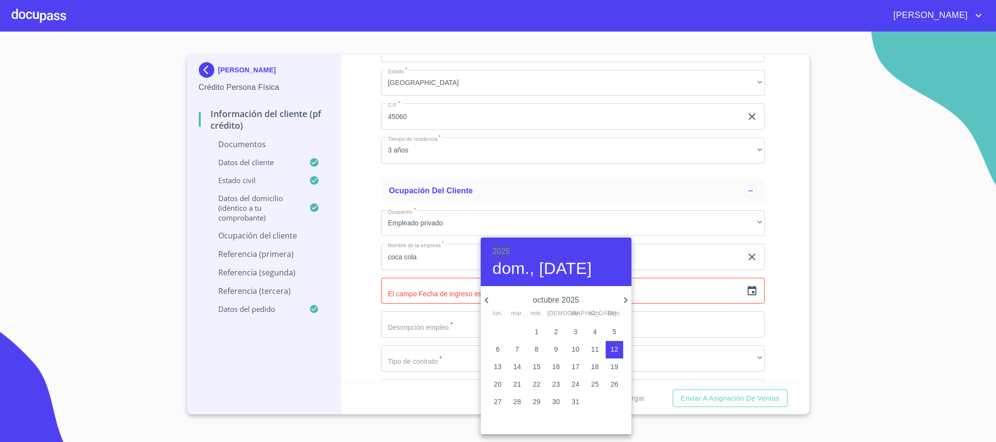
click at [505, 253] on h6 "2025" at bounding box center [501, 252] width 18 height 14
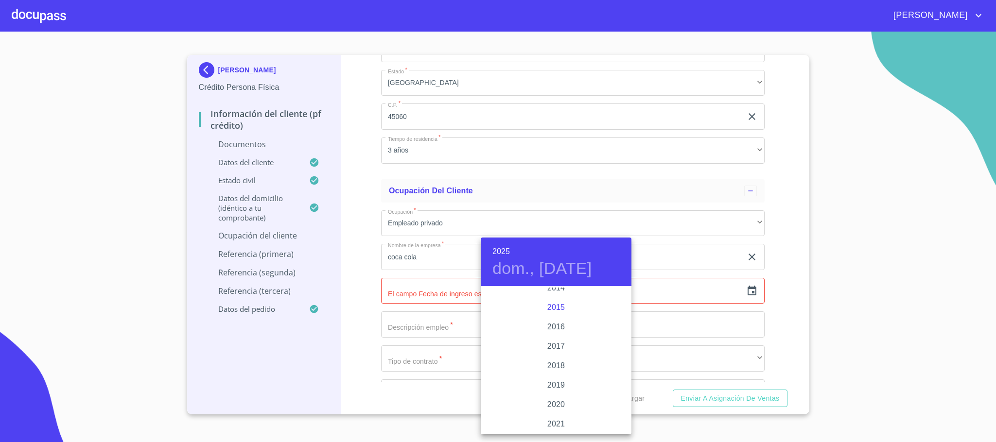
click at [553, 308] on div "2015" at bounding box center [556, 307] width 151 height 19
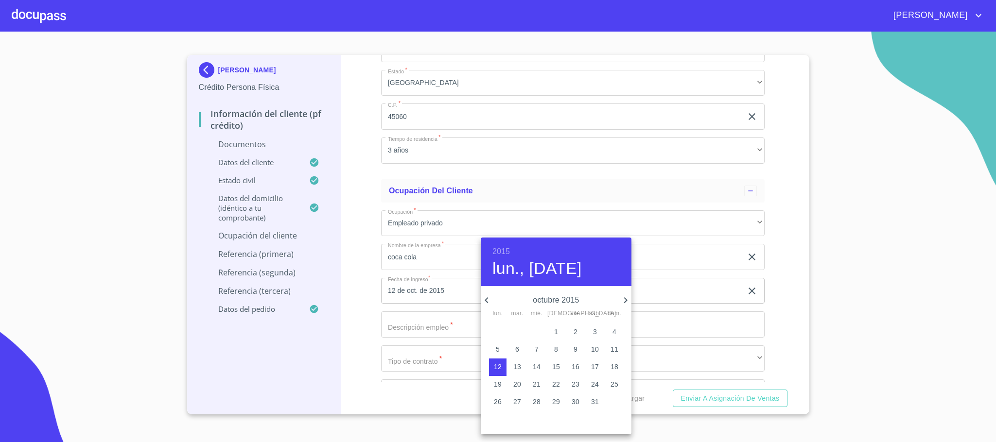
click at [486, 299] on icon "button" at bounding box center [486, 301] width 3 height 6
click at [628, 299] on icon "button" at bounding box center [626, 301] width 12 height 12
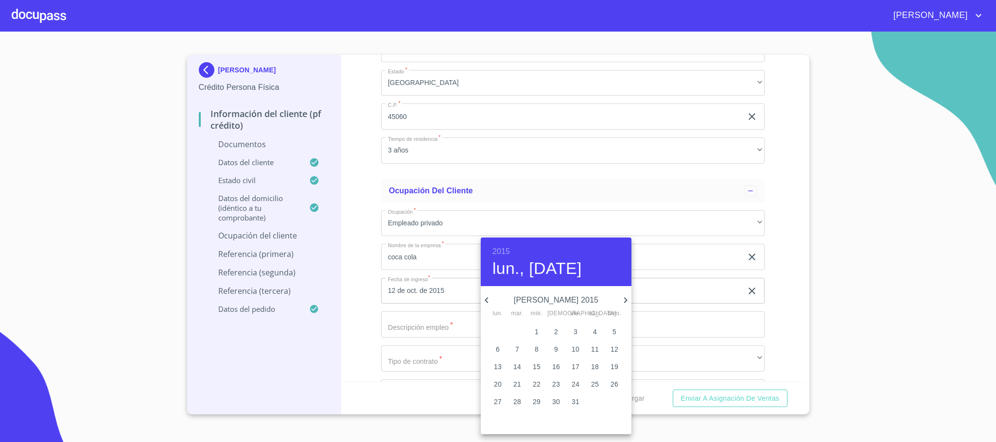
click at [535, 334] on p "1" at bounding box center [537, 332] width 4 height 10
type input "1 de [DATE]. de 2015"
click at [354, 347] on div at bounding box center [498, 221] width 996 height 442
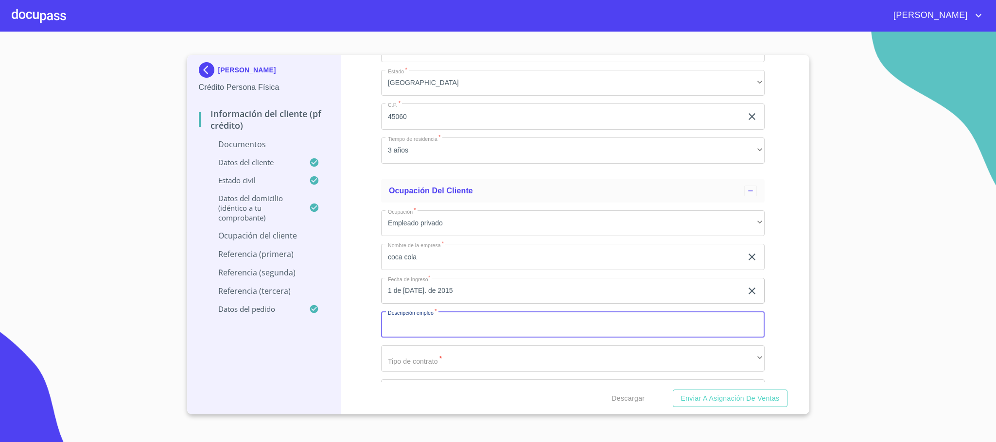
click at [414, 332] on input "Documento de identificación.   *" at bounding box center [573, 325] width 384 height 26
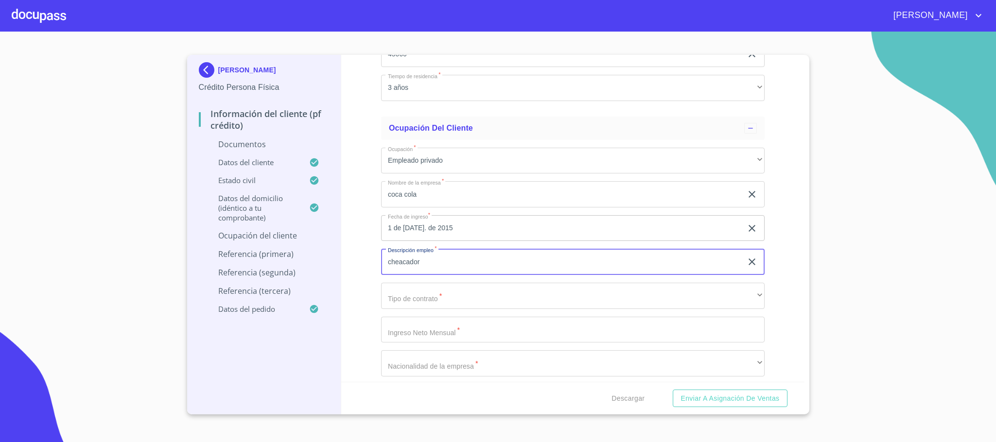
scroll to position [2442, 0]
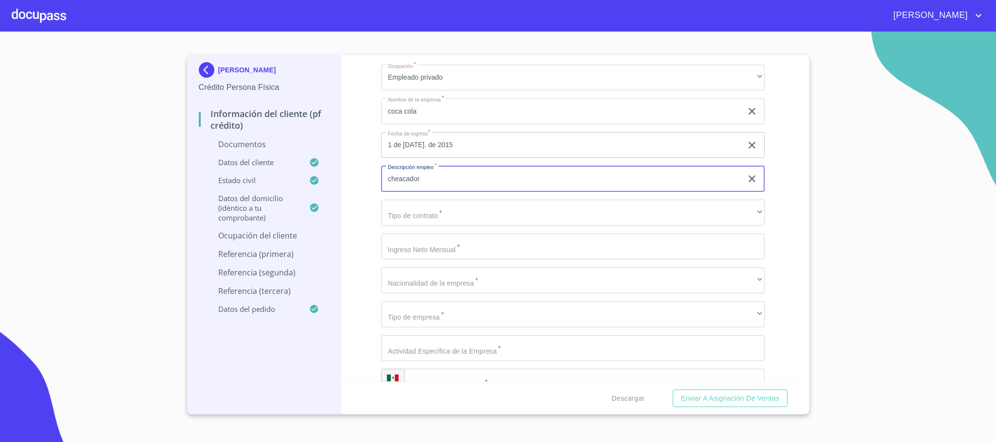
type input "cheacador"
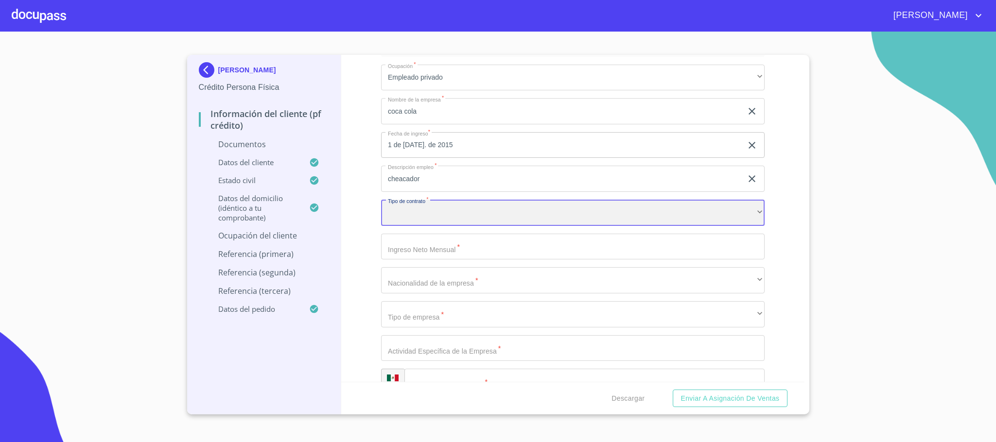
click at [445, 219] on div "​" at bounding box center [573, 213] width 384 height 26
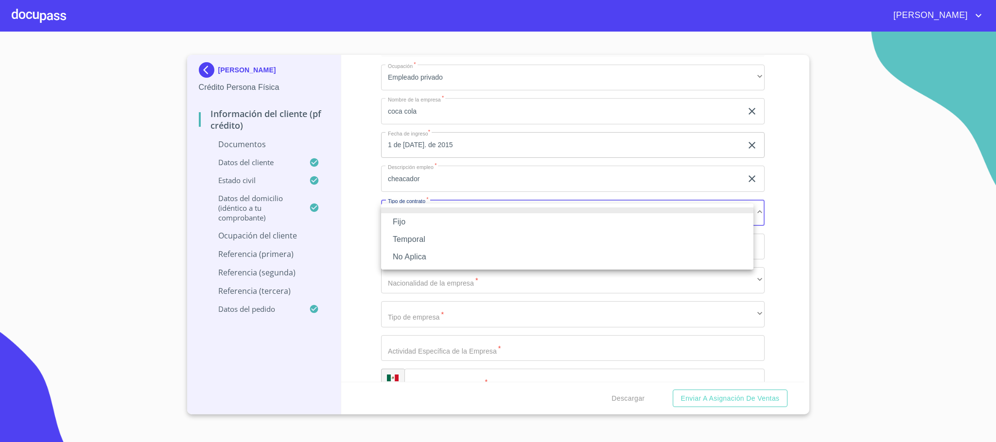
click at [422, 227] on li "Fijo" at bounding box center [567, 222] width 372 height 18
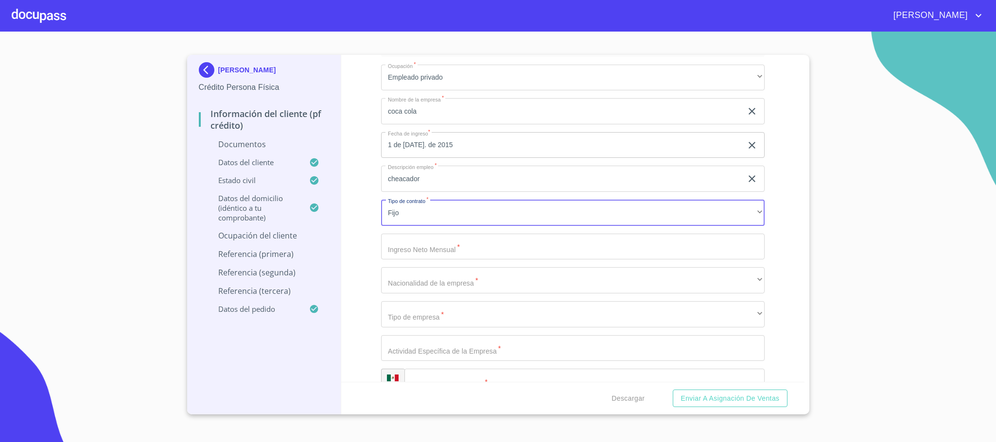
click at [423, 248] on input "Documento de identificación.   *" at bounding box center [573, 247] width 384 height 26
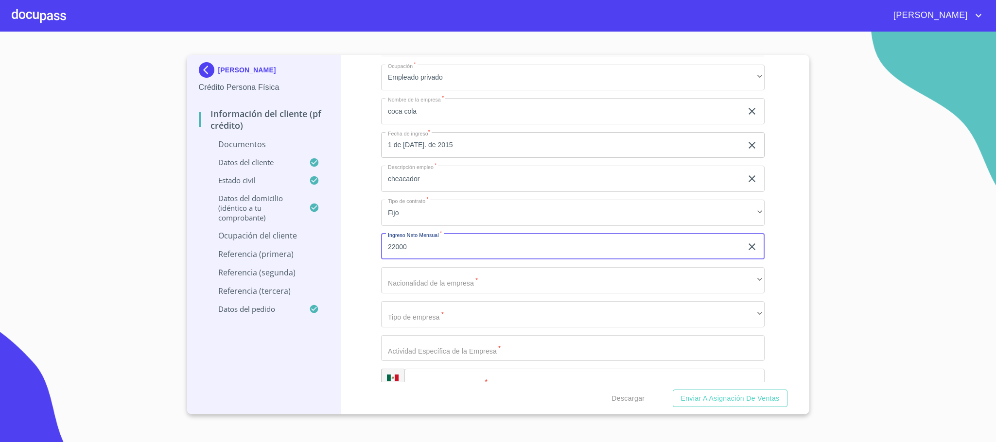
type input "22000"
click at [458, 297] on div "Ocupación   * Empleado privado ​ Nombre de la empresa   * coca cola ​ Fecha de …" at bounding box center [573, 416] width 384 height 719
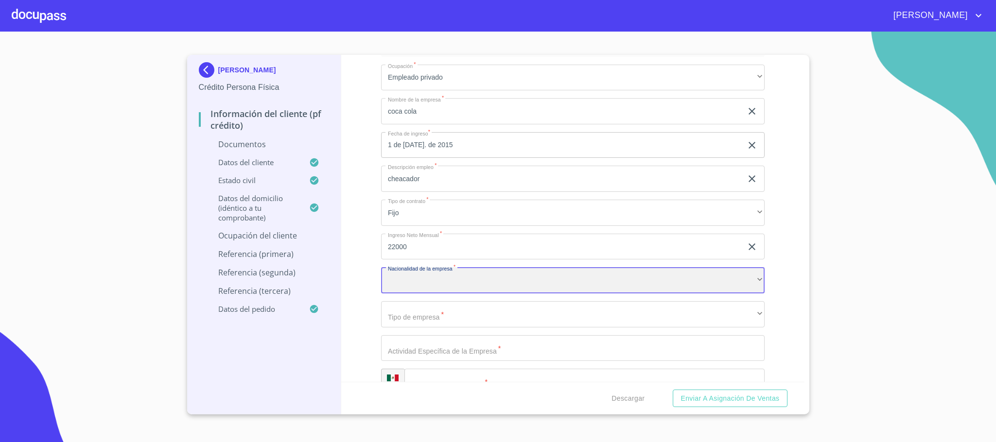
click at [458, 289] on div "​" at bounding box center [573, 280] width 384 height 26
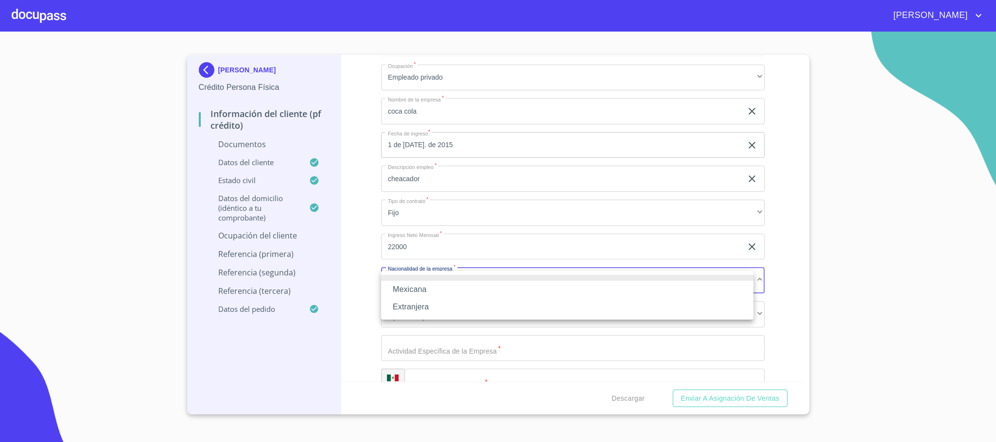
click at [407, 312] on li "Extranjera" at bounding box center [567, 308] width 372 height 18
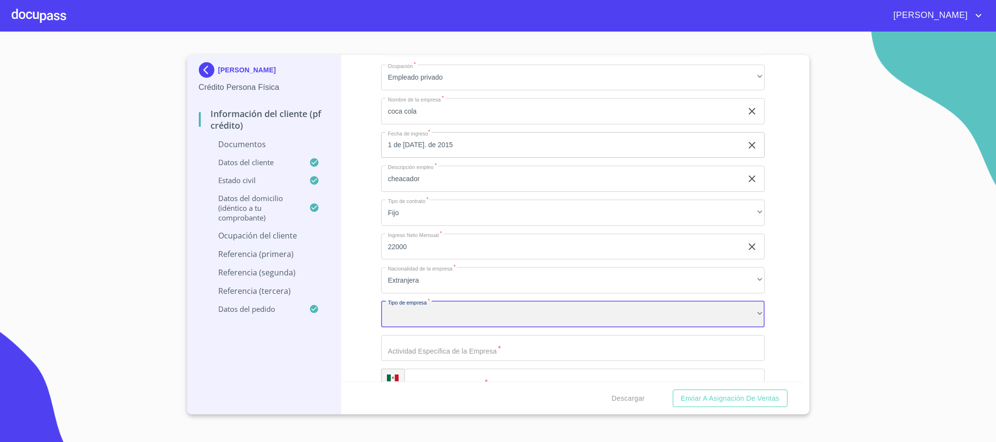
click at [422, 316] on div "​" at bounding box center [573, 314] width 384 height 26
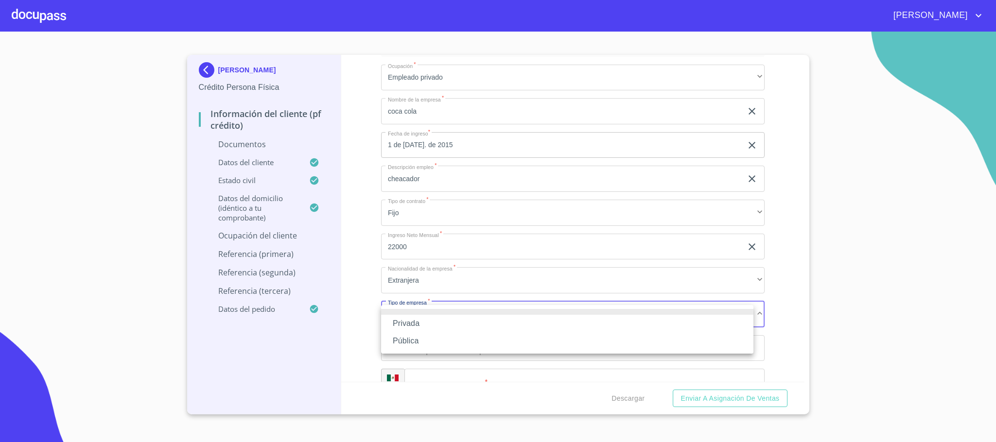
click at [417, 324] on li "Privada" at bounding box center [567, 324] width 372 height 18
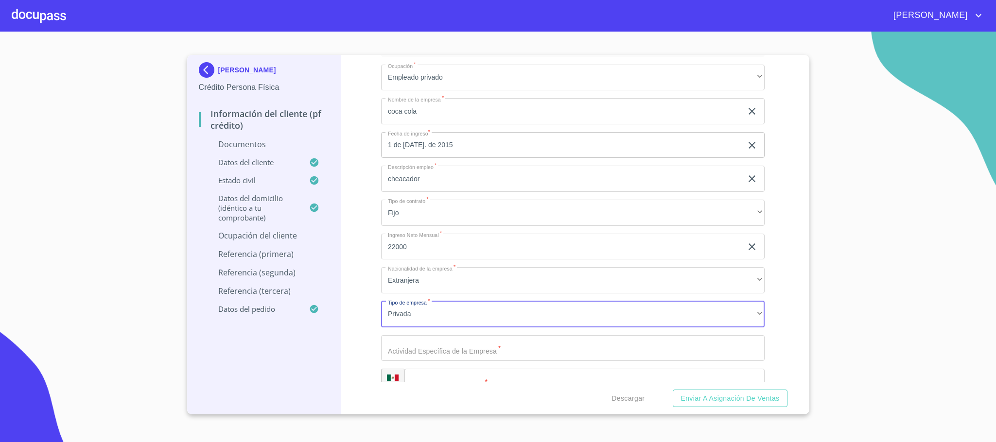
click at [369, 321] on div "Información del cliente (PF crédito) Documentos Documento de identificación.   …" at bounding box center [572, 218] width 463 height 327
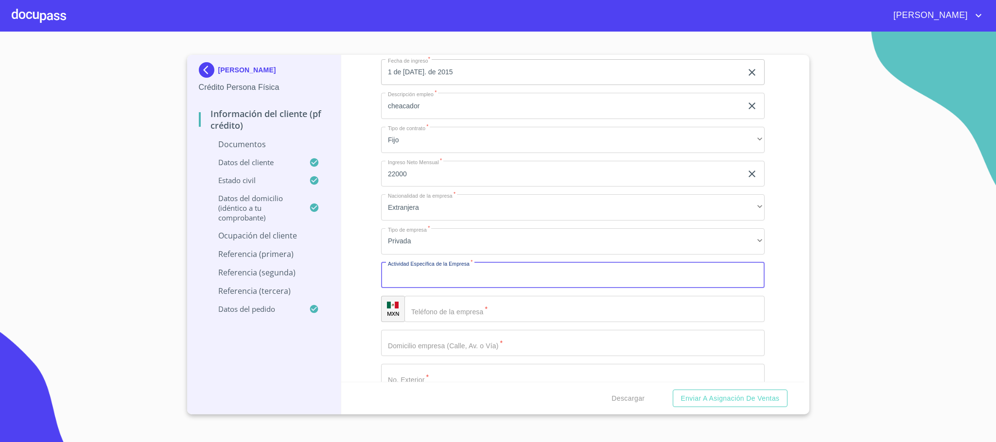
click at [459, 276] on input "Documento de identificación.   *" at bounding box center [573, 276] width 384 height 26
type input "venta de bebidas"
click at [474, 322] on input "Documento de identificación.   *" at bounding box center [584, 309] width 360 height 26
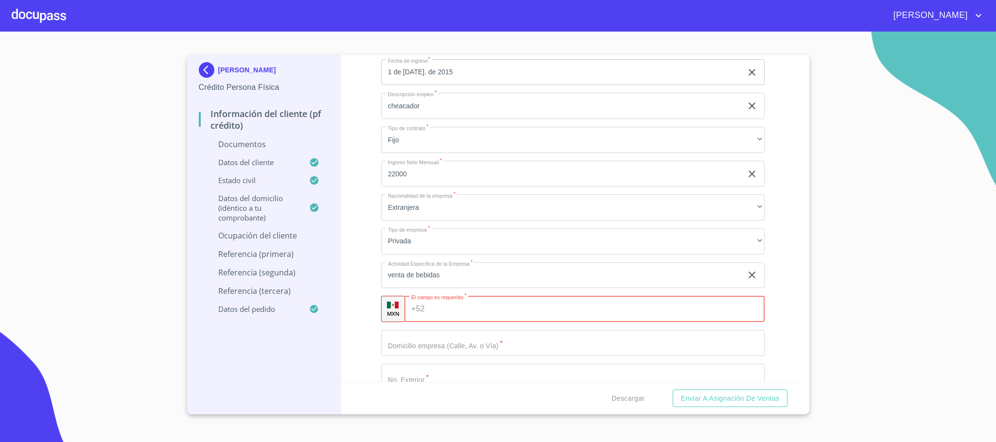
paste input "[PHONE_NUMBER]"
click at [458, 313] on input "[PHONE_NUMBER]" at bounding box center [587, 309] width 317 height 26
type input "(80)070444"
click at [467, 359] on div "Ocupación   * Empleado privado ​ Nombre de la empresa   * coca cola ​ Fecha de …" at bounding box center [573, 343] width 384 height 719
click at [464, 352] on input "Documento de identificación.   *" at bounding box center [573, 343] width 384 height 26
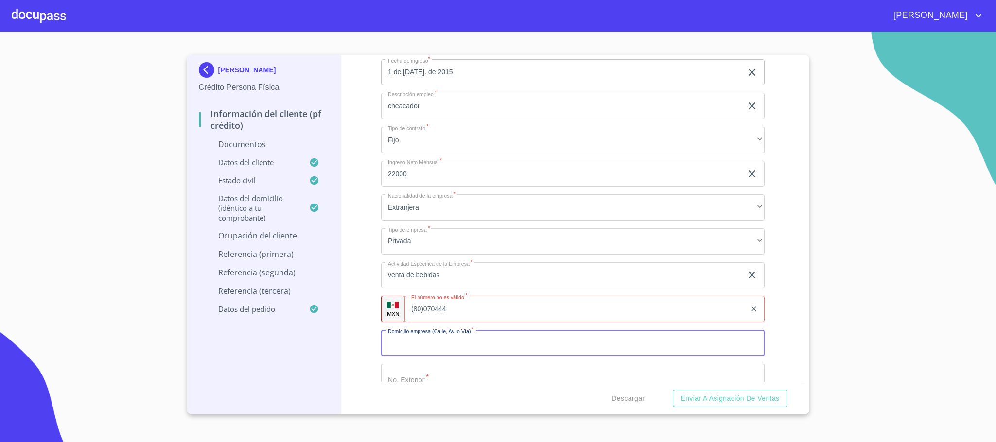
click at [472, 316] on input "(80)070444" at bounding box center [575, 309] width 342 height 26
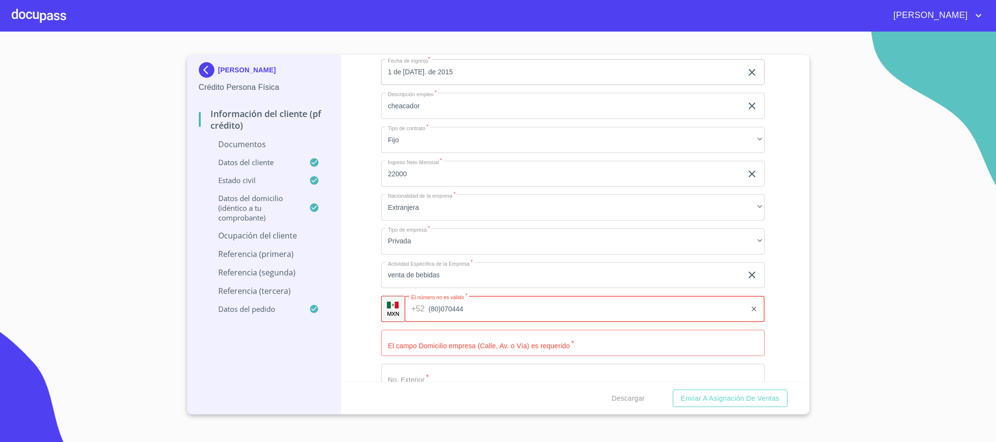
drag, startPoint x: 485, startPoint y: 312, endPoint x: 356, endPoint y: 312, distance: 128.3
click at [356, 312] on div "Información del cliente (PF crédito) Documentos Documento de identificación.   …" at bounding box center [572, 218] width 463 height 327
type input "[PHONE_NUMBER]"
click at [521, 352] on input "Documento de identificación.   *" at bounding box center [573, 343] width 384 height 26
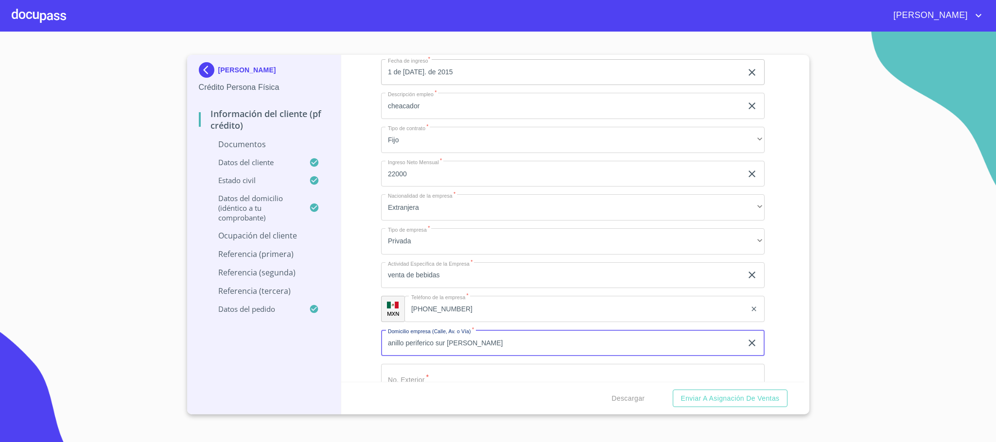
type input "anillo periferico sur [PERSON_NAME]"
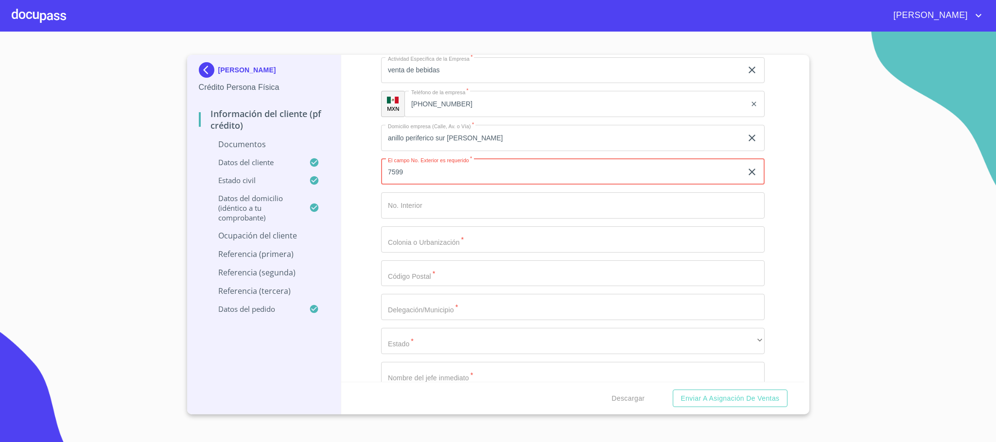
scroll to position [2745, 0]
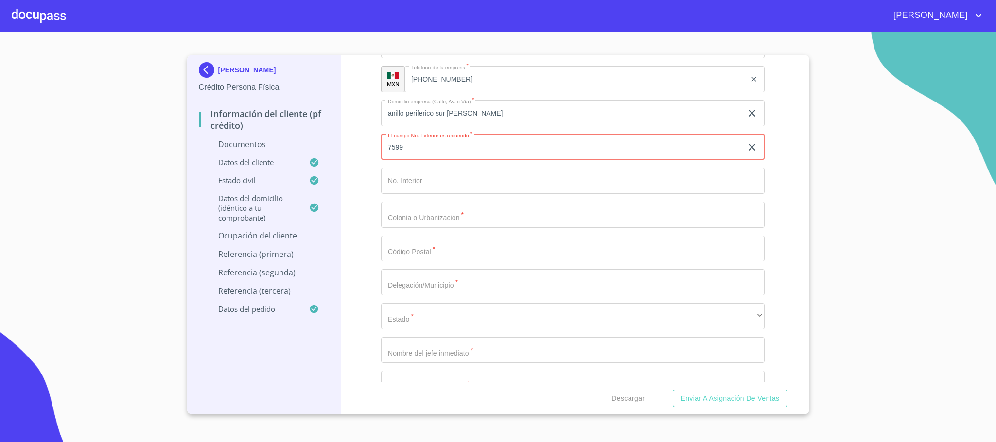
type input "7599"
click at [468, 222] on input "Documento de identificación.   *" at bounding box center [573, 215] width 384 height 26
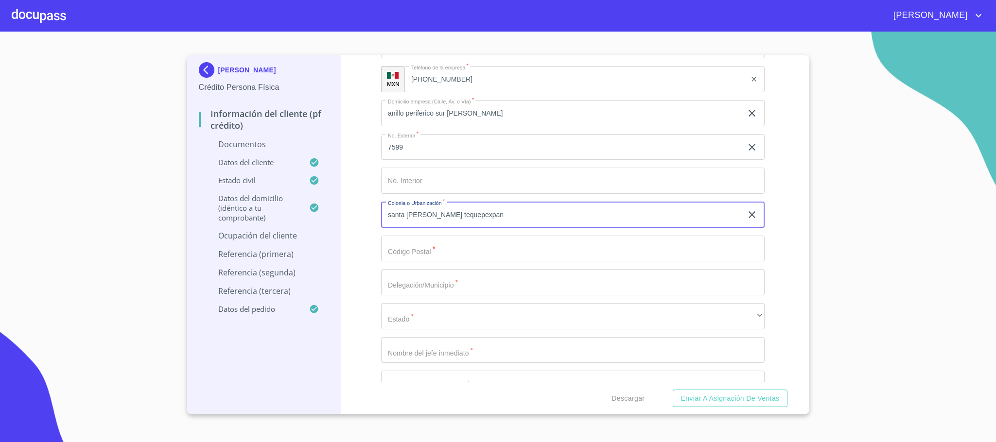
type input "santa [PERSON_NAME] tequepexpan"
click at [457, 261] on input "Documento de identificación.   *" at bounding box center [573, 249] width 384 height 26
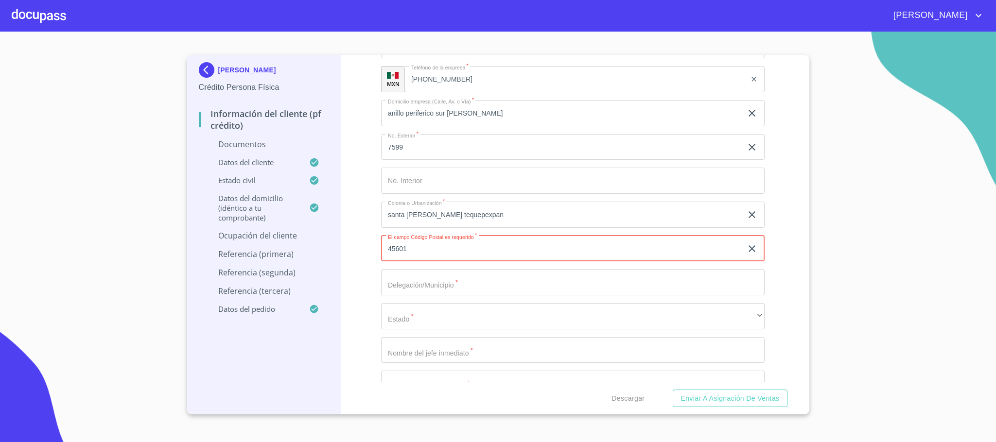
type input "45601"
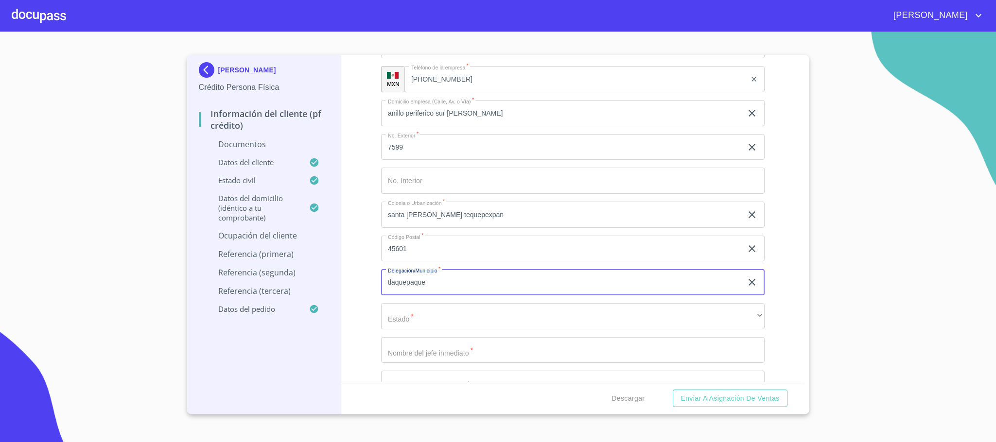
type input "tlaquepaque"
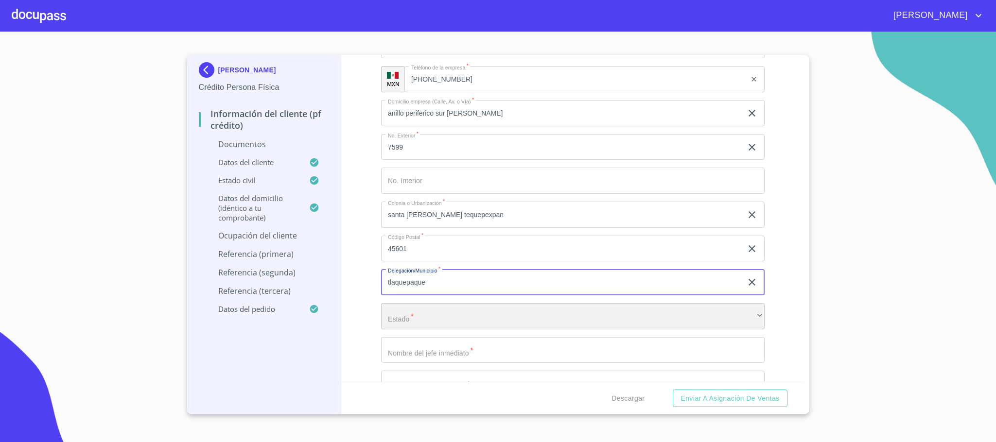
click at [450, 321] on div "​" at bounding box center [573, 316] width 384 height 26
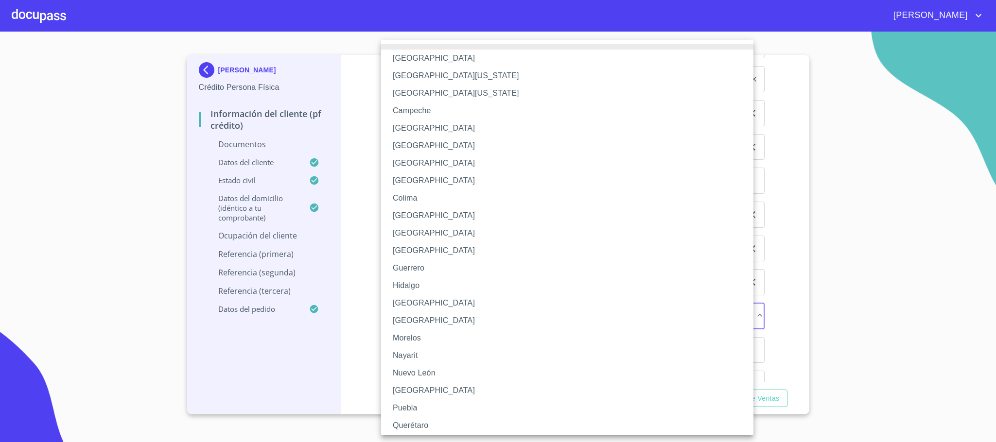
drag, startPoint x: 410, startPoint y: 305, endPoint x: 404, endPoint y: 305, distance: 5.3
click at [410, 305] on li "[GEOGRAPHIC_DATA]" at bounding box center [572, 304] width 383 height 18
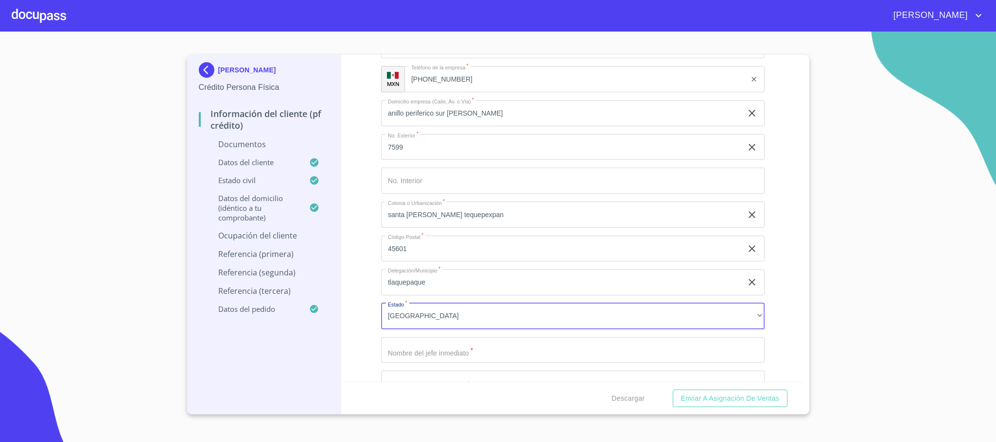
click at [372, 314] on div "Información del cliente (PF crédito) Documentos Documento de identificación.   …" at bounding box center [572, 218] width 463 height 327
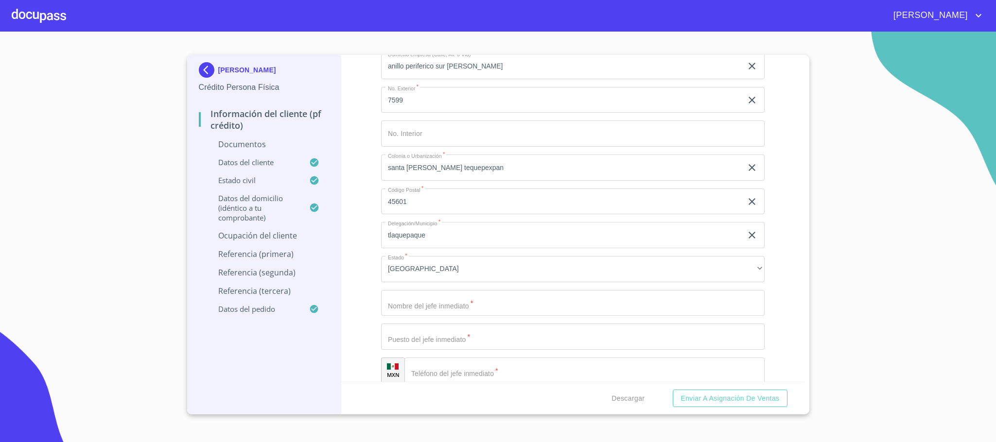
scroll to position [2818, 0]
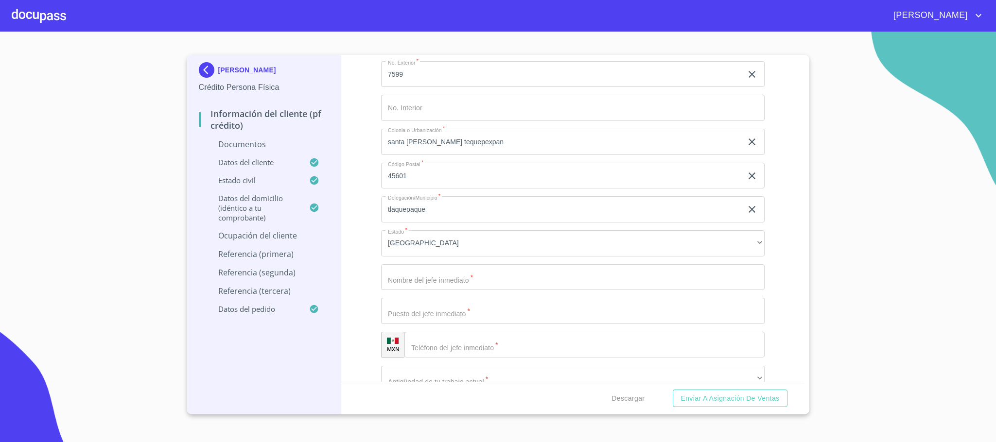
click at [435, 295] on div "Ocupación   * Empleado privado ​ Nombre de la empresa   * coca cola ​ Fecha de …" at bounding box center [573, 40] width 384 height 719
click at [443, 286] on input "Documento de identificación.   *" at bounding box center [573, 277] width 384 height 26
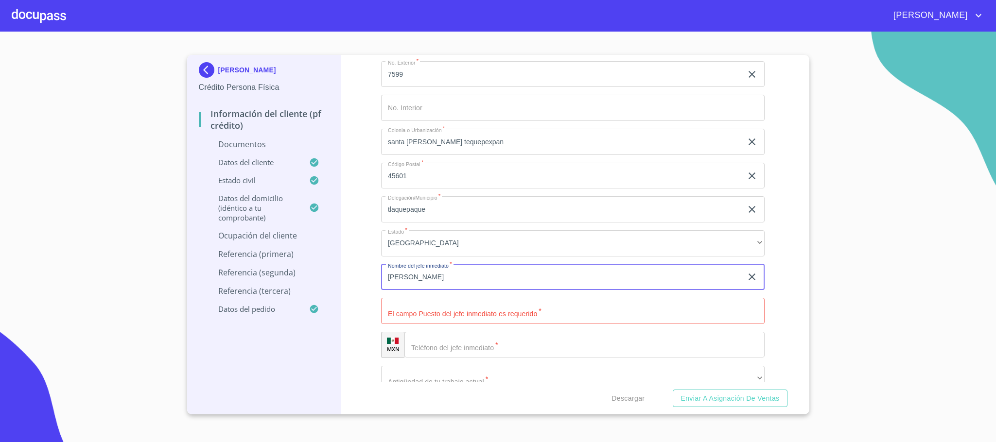
click at [502, 281] on input "[PERSON_NAME]" at bounding box center [561, 277] width 361 height 26
type input "[PERSON_NAME]"
type input "cordinador de almacen"
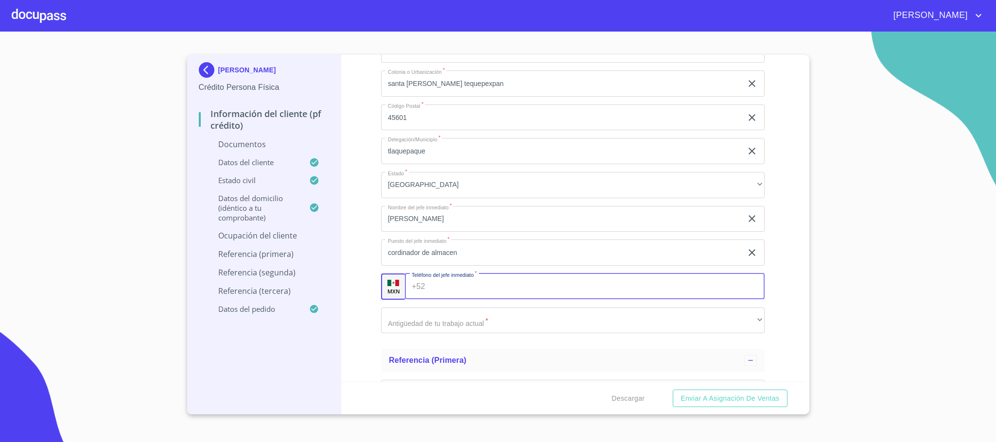
scroll to position [2964, 0]
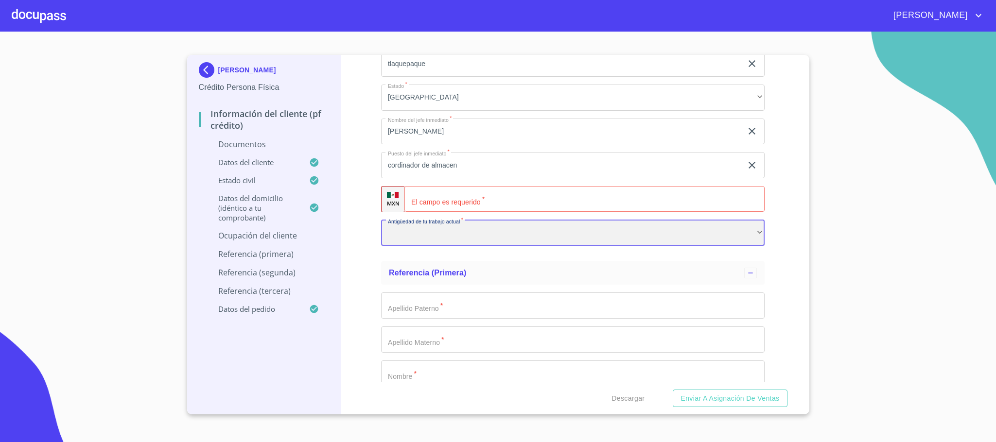
click at [468, 225] on div "​" at bounding box center [573, 233] width 384 height 26
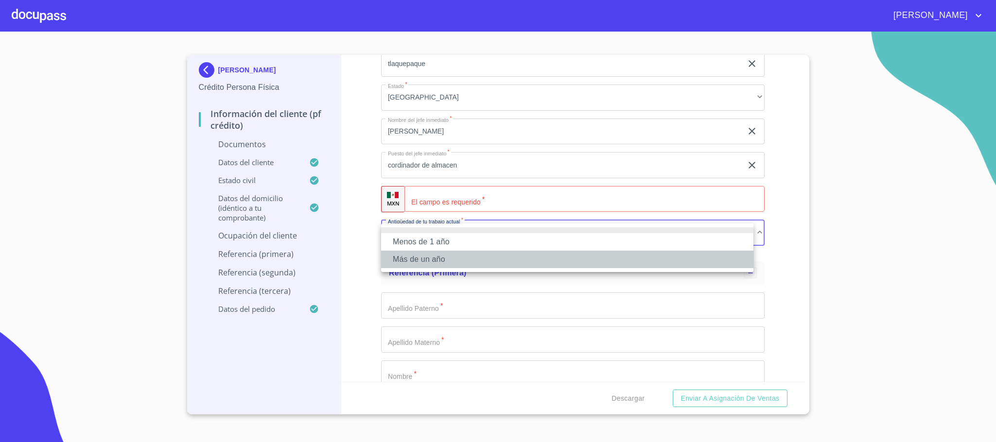
click at [426, 260] on li "Más de un año" at bounding box center [567, 260] width 372 height 18
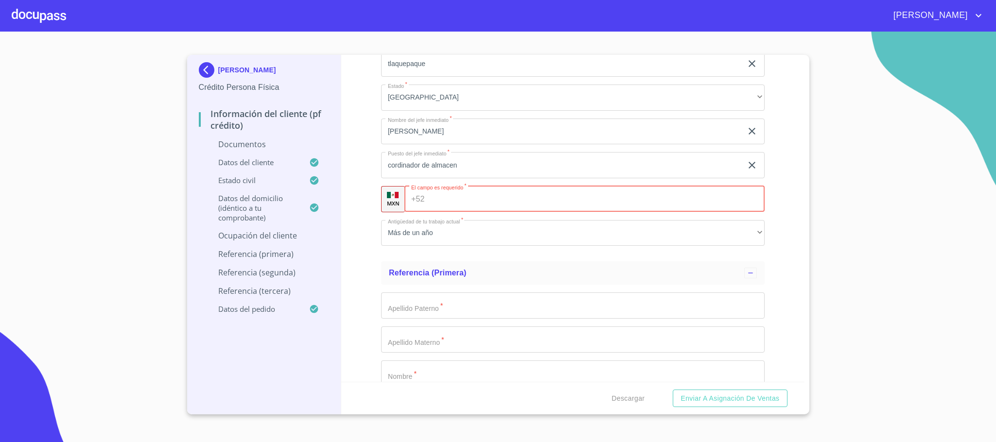
click at [438, 196] on input "Documento de identificación.   *" at bounding box center [597, 199] width 336 height 26
type input "[PHONE_NUMBER]"
click at [364, 267] on div "Información del cliente (PF crédito) Documentos Documento de identificación.   …" at bounding box center [572, 218] width 463 height 327
click at [406, 313] on input "Documento de identificación.   *" at bounding box center [573, 306] width 384 height 26
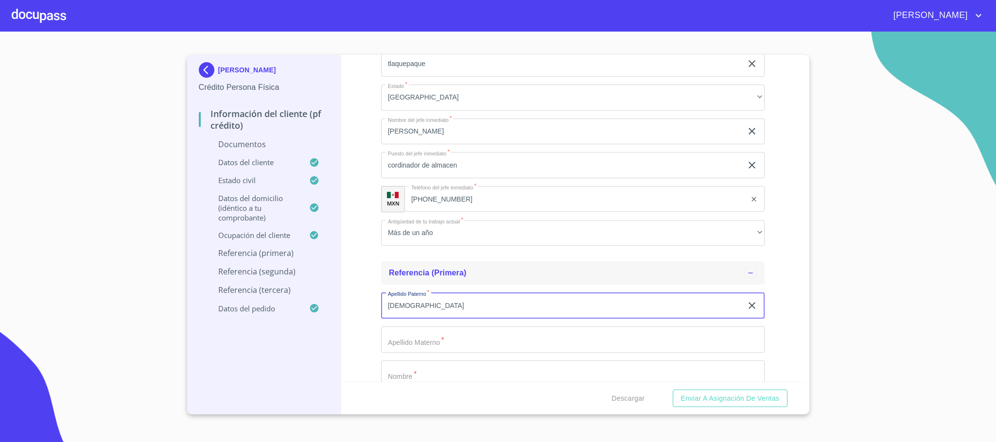
type input "[DEMOGRAPHIC_DATA]"
type input "[PERSON_NAME]"
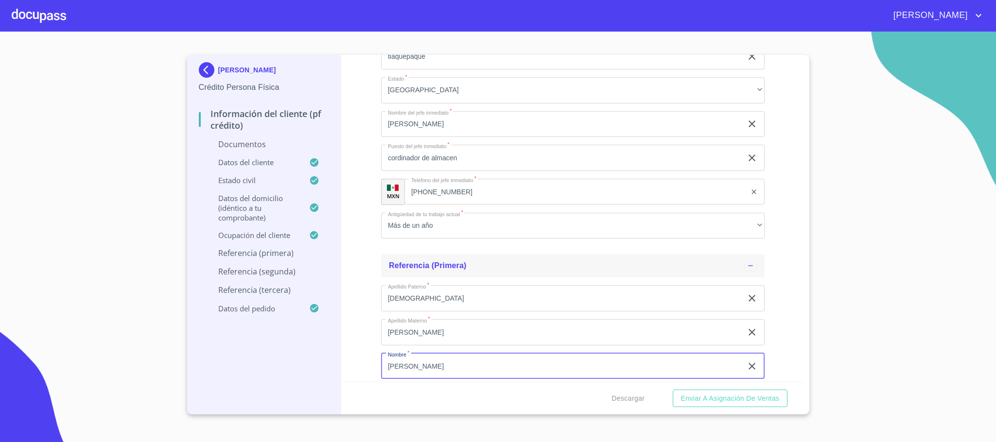
type input "[PERSON_NAME]"
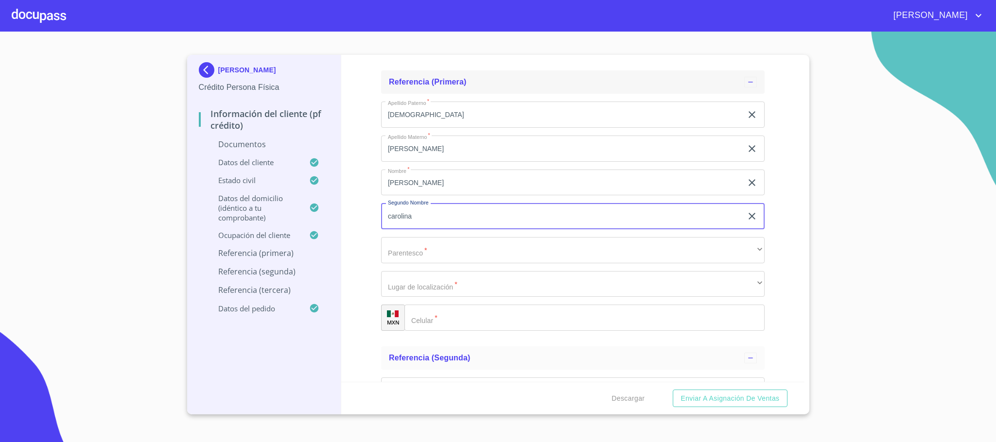
type input "carolina"
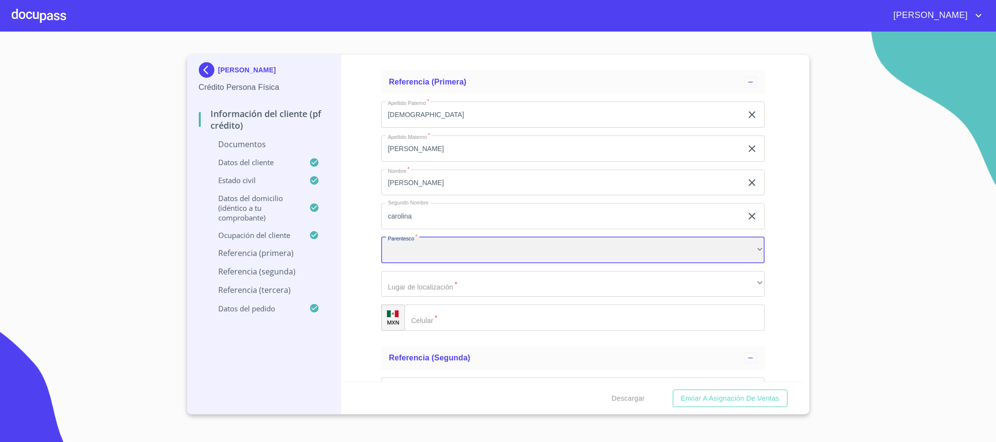
click at [496, 258] on div "​" at bounding box center [573, 250] width 384 height 26
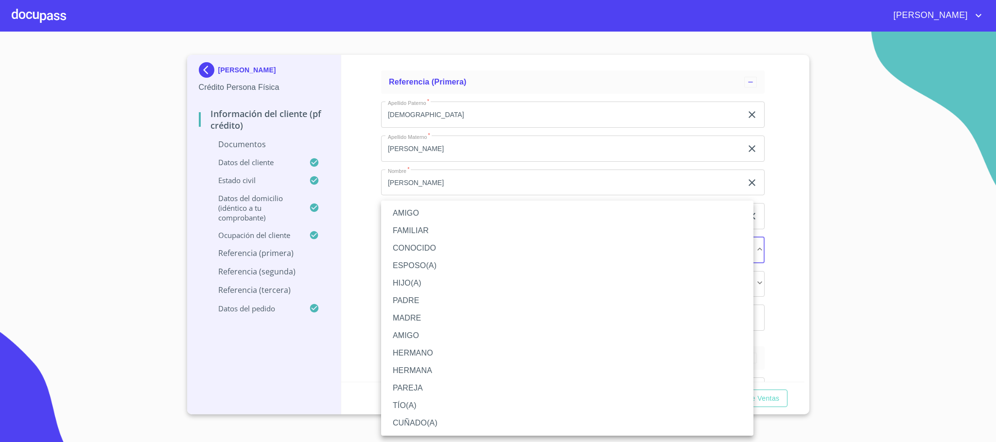
click at [433, 264] on li "ESPOSO(A)" at bounding box center [567, 266] width 372 height 18
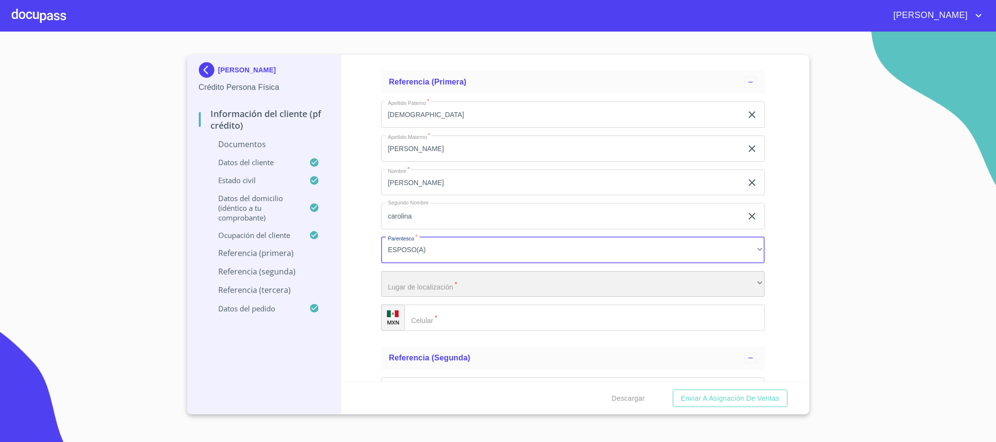
click at [435, 282] on div "​" at bounding box center [573, 284] width 384 height 26
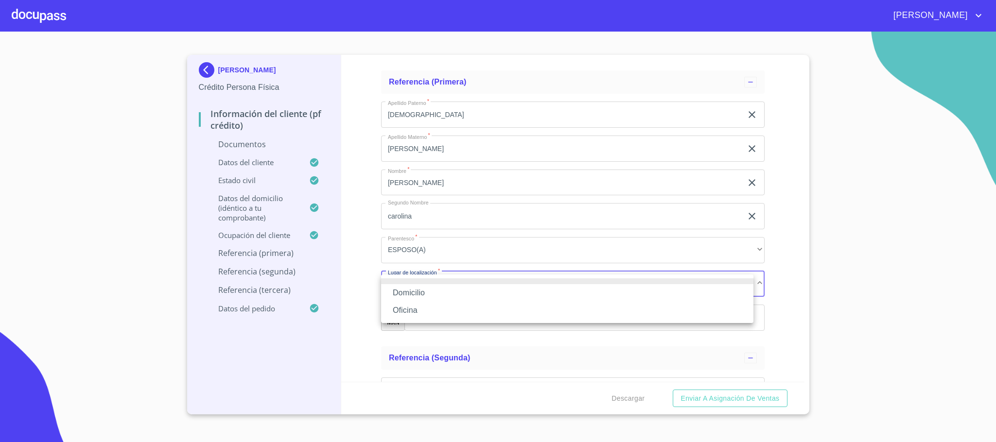
click at [420, 293] on li "Domicilio" at bounding box center [567, 293] width 372 height 18
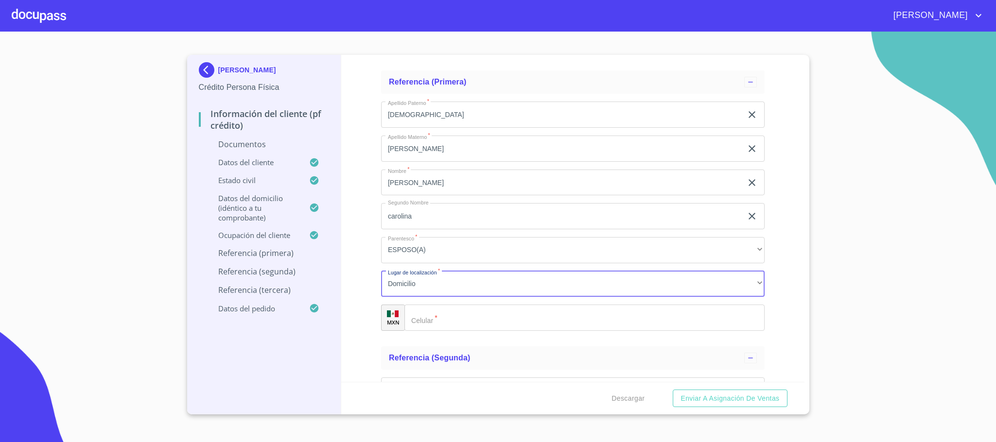
click at [442, 320] on input "Documento de identificación.   *" at bounding box center [584, 318] width 360 height 26
type input "[PHONE_NUMBER]"
click at [368, 316] on div "Información del cliente (PF crédito) Documentos Documento de identificación.   …" at bounding box center [572, 218] width 463 height 327
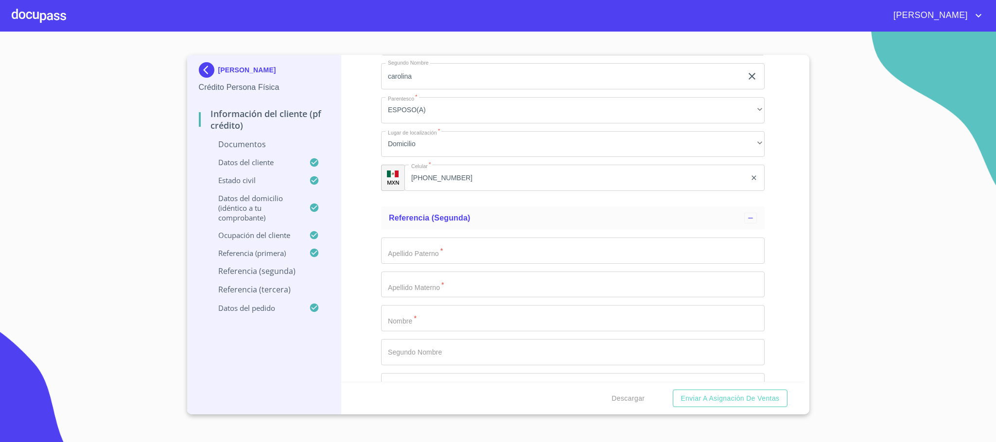
scroll to position [3301, 0]
click at [444, 251] on input "Documento de identificación.   *" at bounding box center [573, 245] width 384 height 26
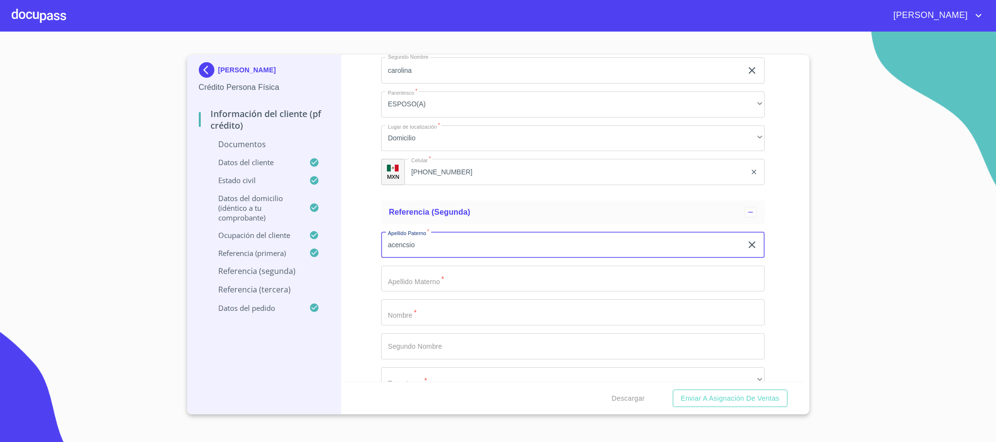
type input "acencsio"
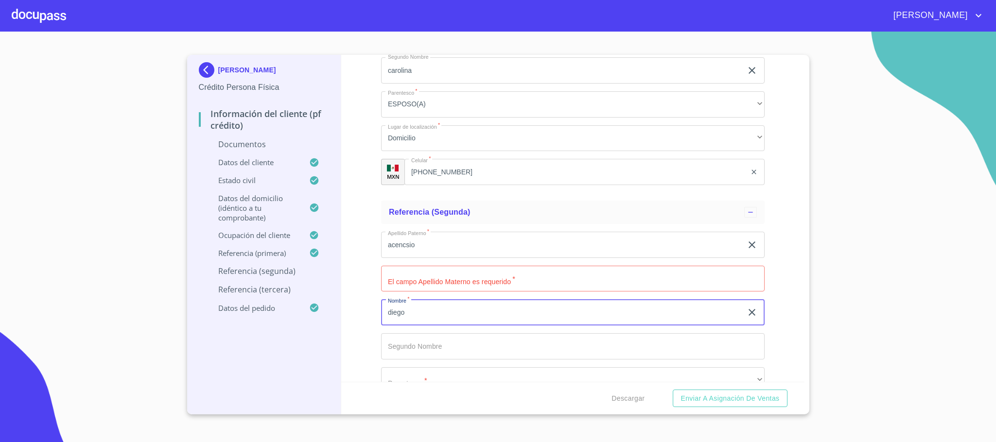
type input "diego"
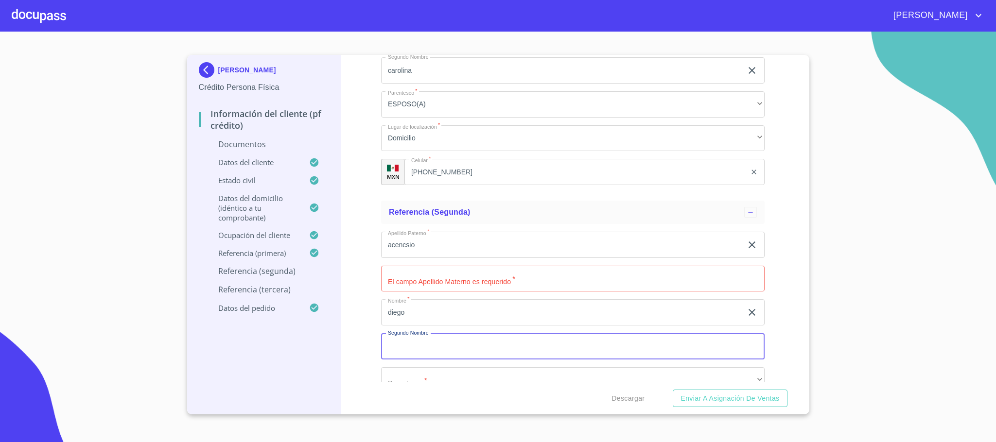
click at [420, 272] on input "Documento de identificación.   *" at bounding box center [573, 279] width 384 height 26
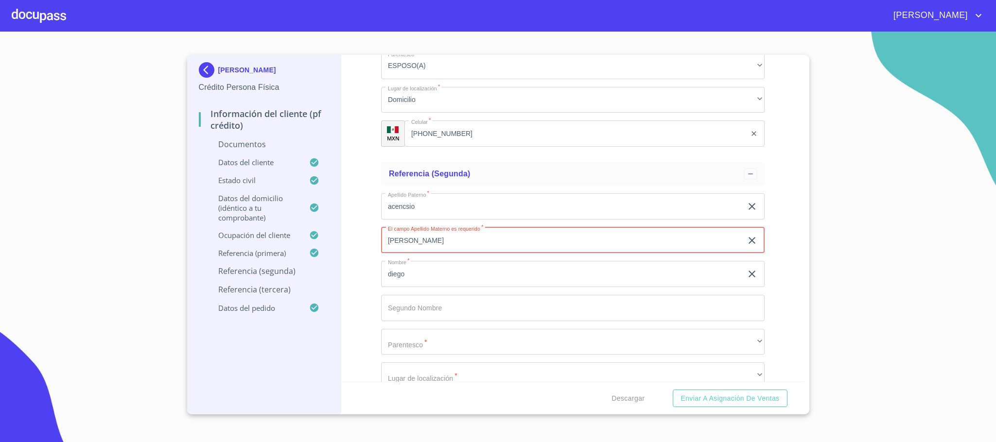
scroll to position [3374, 0]
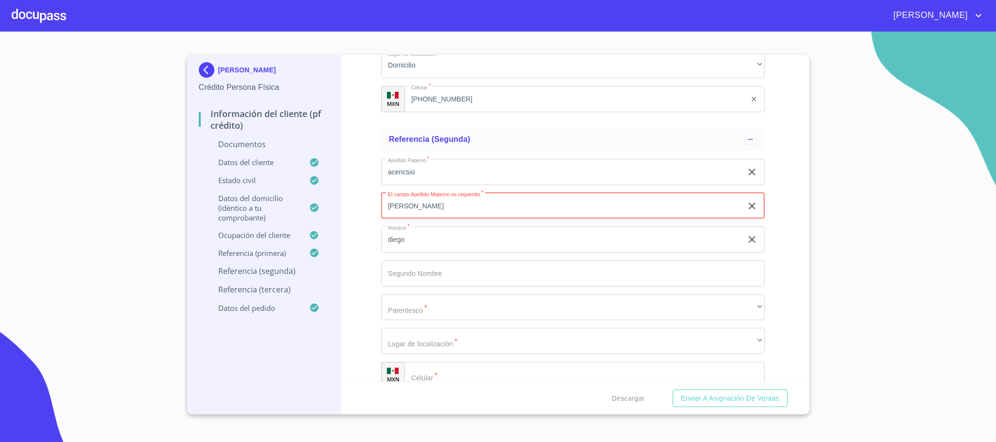
type input "[PERSON_NAME]"
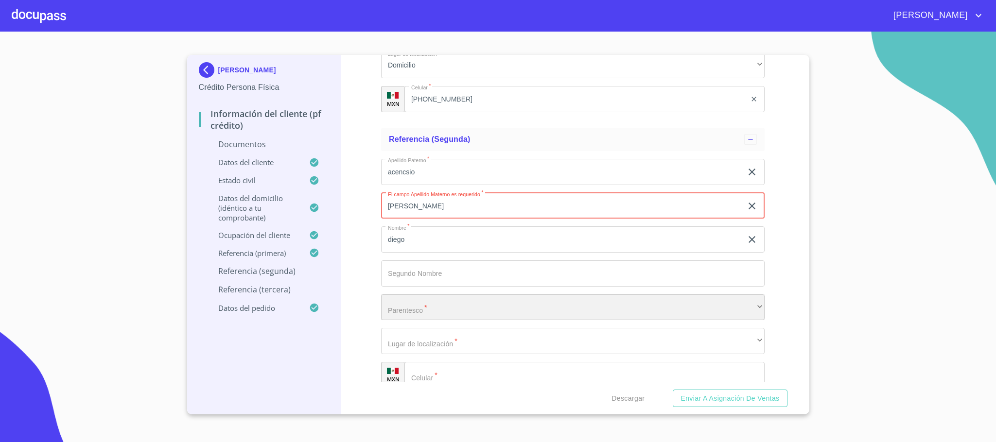
click at [436, 303] on div "​" at bounding box center [573, 308] width 384 height 26
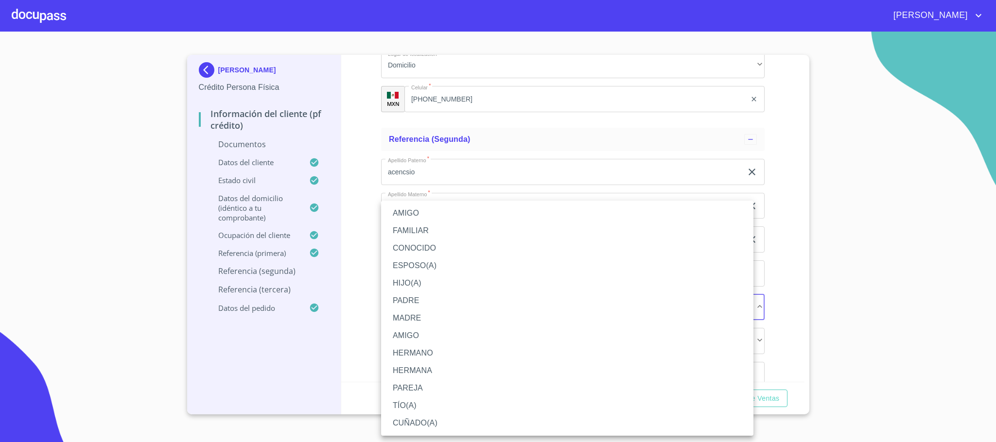
click at [424, 416] on li "CUÑADO(A)" at bounding box center [567, 424] width 372 height 18
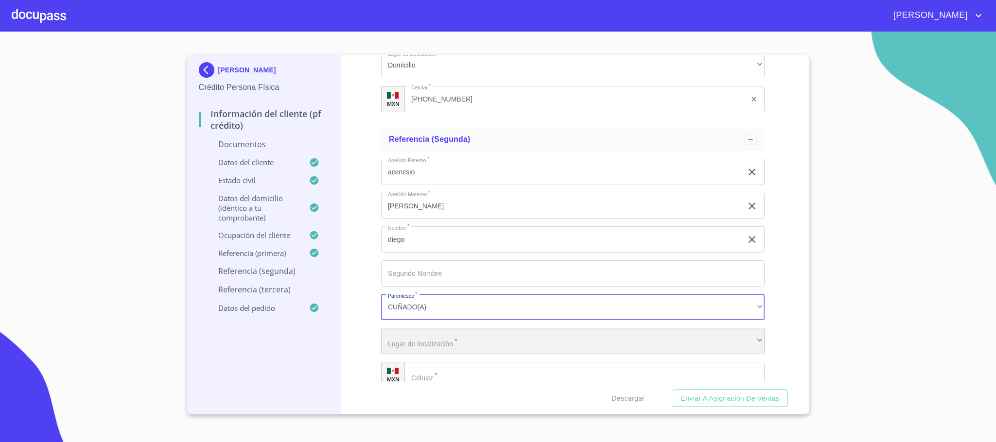
click at [429, 344] on div "​" at bounding box center [573, 341] width 384 height 26
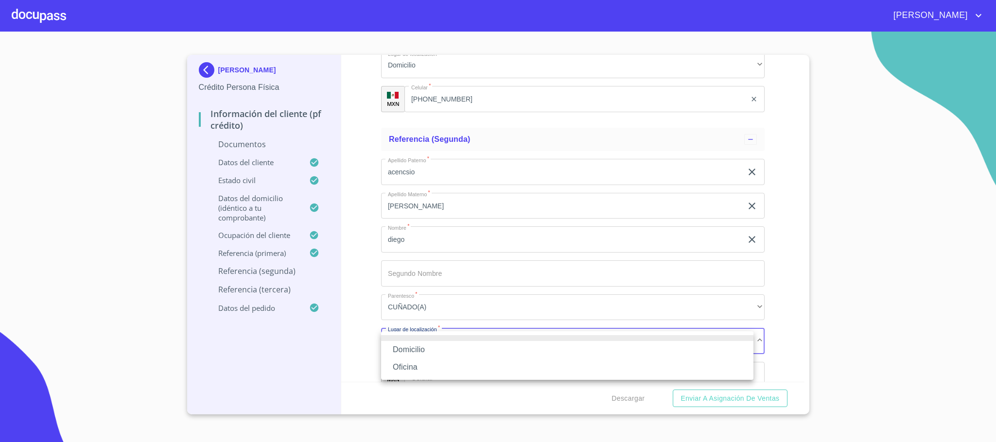
click at [418, 363] on li "Oficina" at bounding box center [567, 368] width 372 height 18
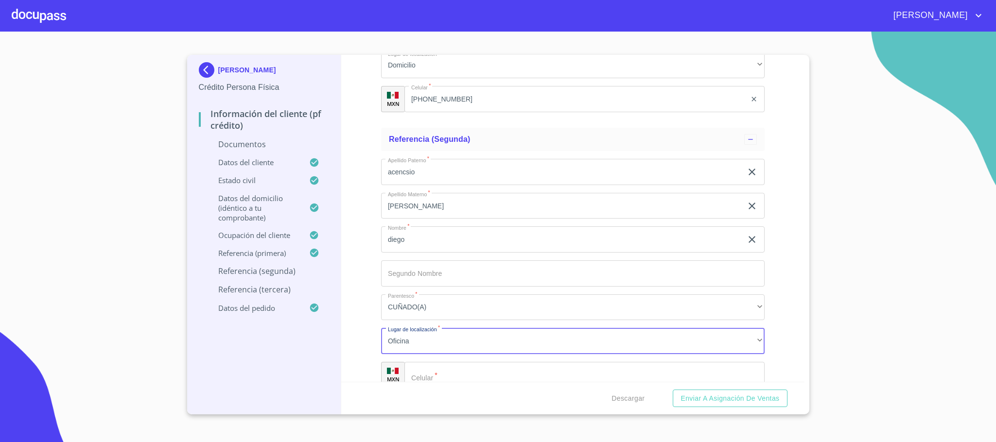
click at [421, 375] on div "​" at bounding box center [584, 375] width 360 height 26
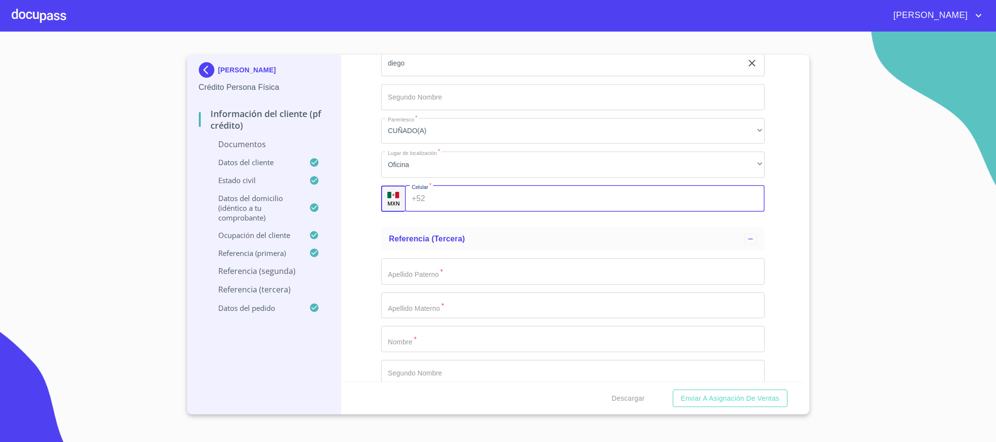
scroll to position [3592, 0]
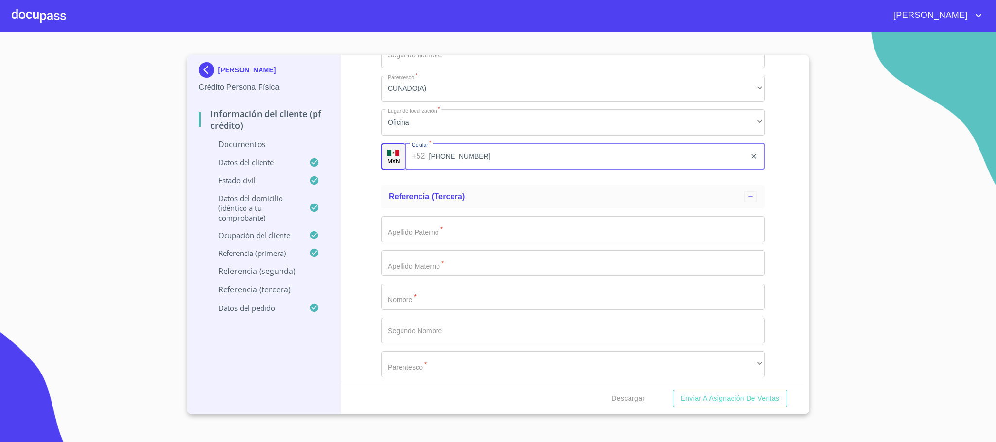
type input "[PHONE_NUMBER]"
click at [378, 177] on div "Información del cliente (PF crédito) Documentos Documento de identificación.   …" at bounding box center [572, 218] width 463 height 327
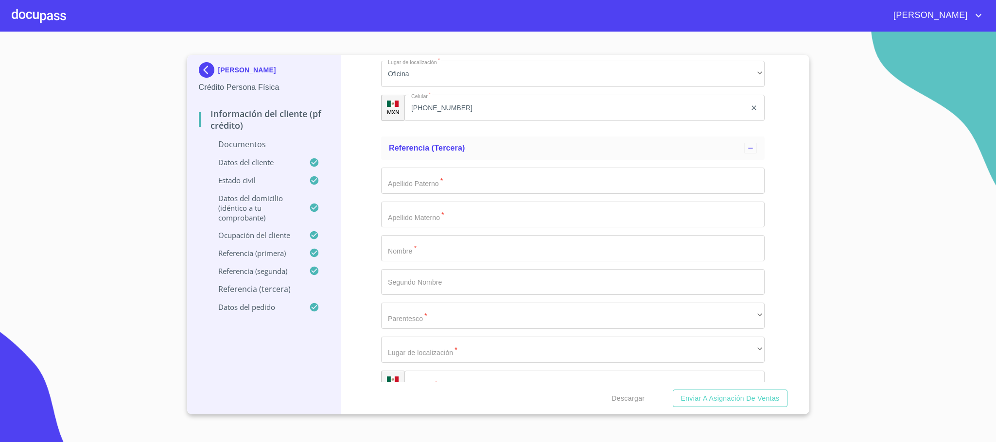
scroll to position [3665, 0]
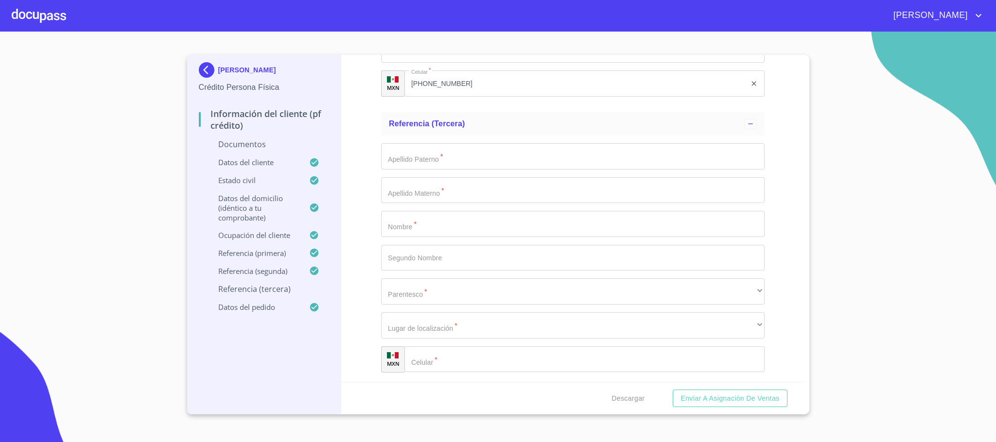
click at [437, 156] on input "Documento de identificación.   *" at bounding box center [573, 156] width 384 height 26
type input "[PERSON_NAME]"
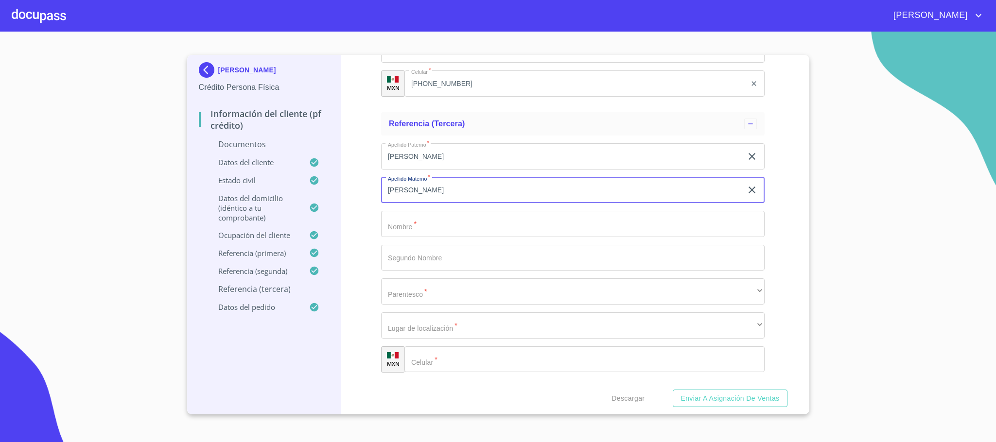
type input "[PERSON_NAME]"
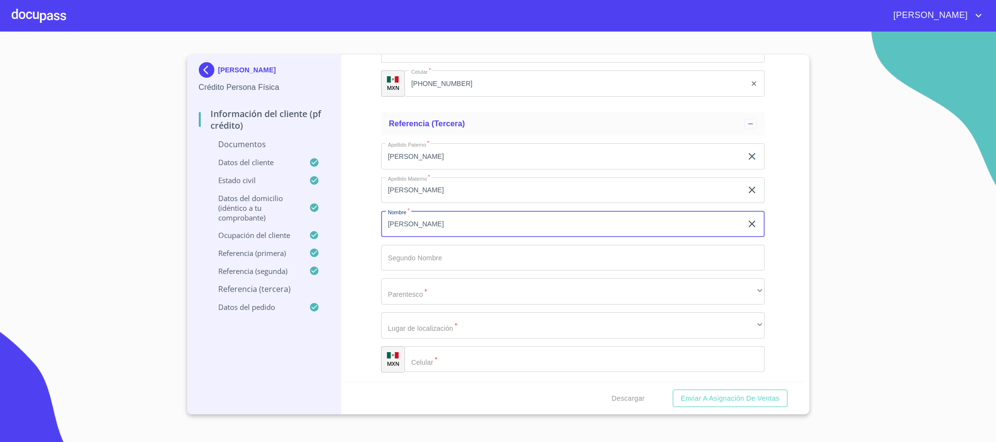
type input "[PERSON_NAME]"
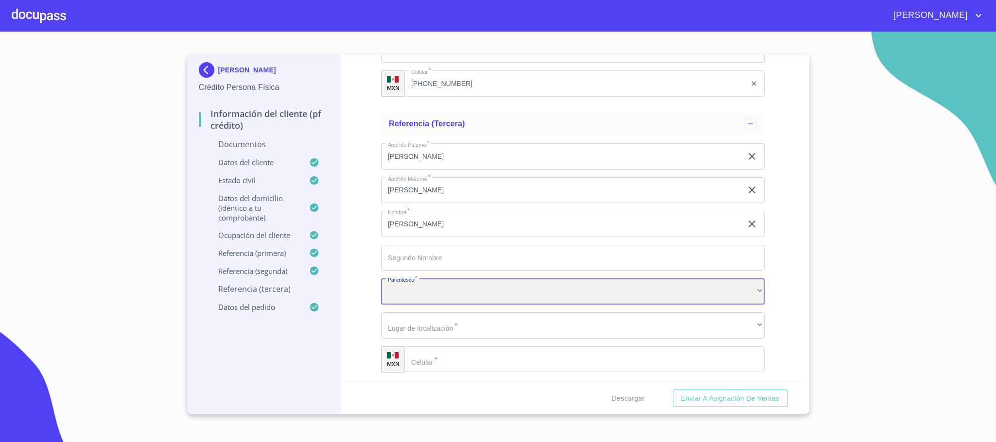
click at [452, 299] on div "​" at bounding box center [573, 292] width 384 height 26
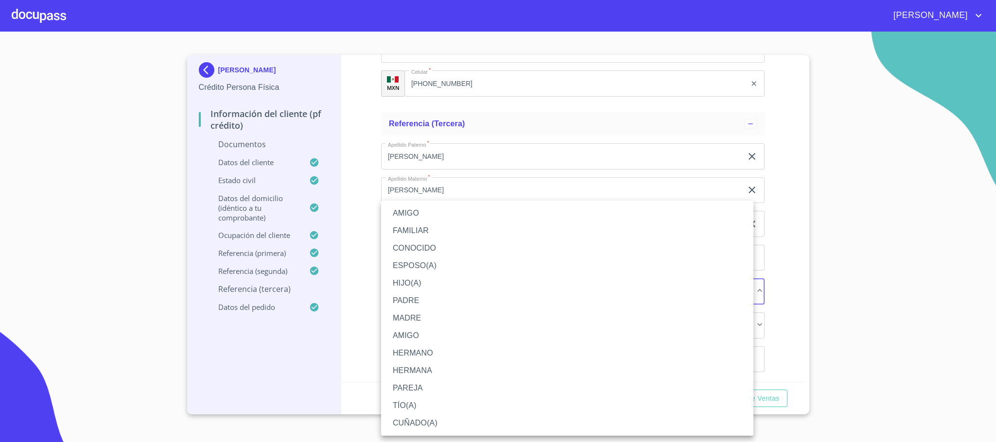
click at [457, 212] on li "AMIGO" at bounding box center [567, 214] width 372 height 18
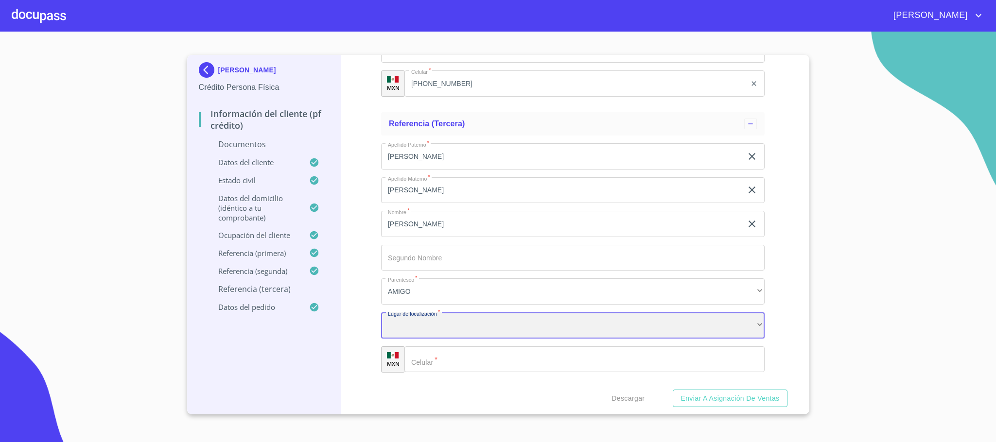
click at [439, 323] on div "​" at bounding box center [573, 326] width 384 height 26
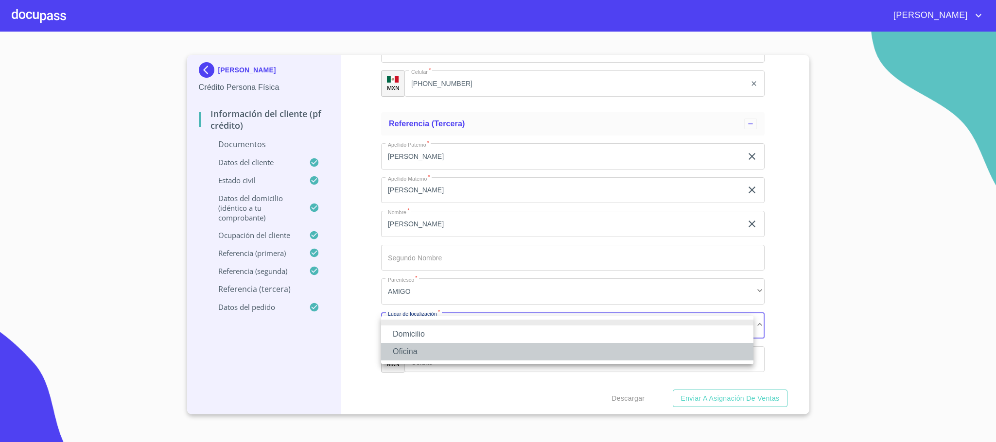
click at [435, 345] on li "Oficina" at bounding box center [567, 352] width 372 height 18
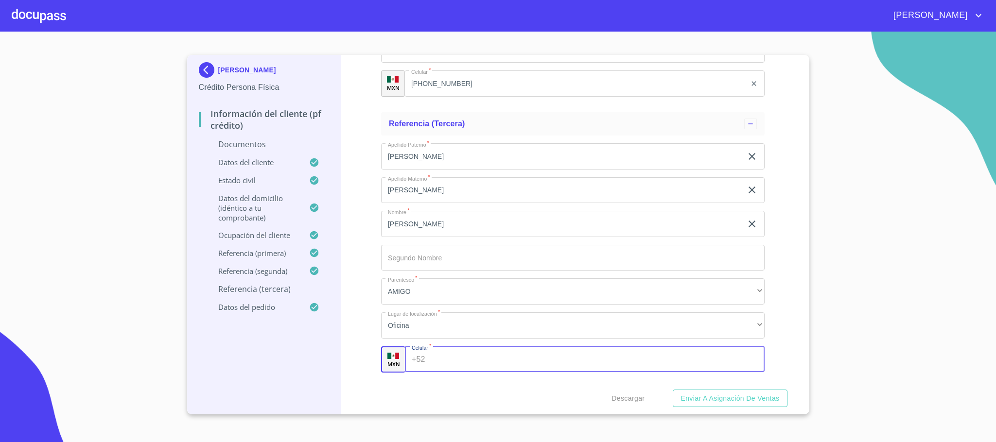
click at [440, 359] on input "Documento de identificación.   *" at bounding box center [596, 360] width 335 height 26
type input "[PHONE_NUMBER]"
click at [273, 350] on div "[PERSON_NAME] Persona Física Información del cliente (PF crédito) Documentos Da…" at bounding box center [264, 235] width 155 height 360
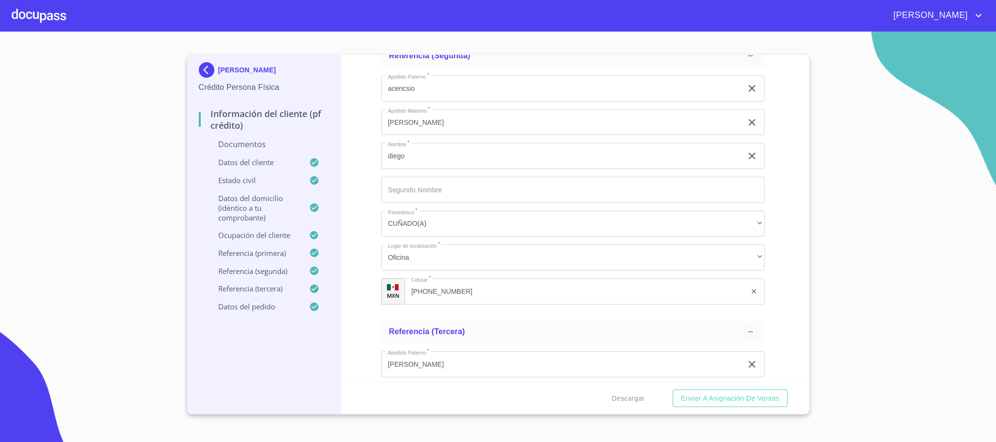
scroll to position [3446, 0]
